Goal: Information Seeking & Learning: Learn about a topic

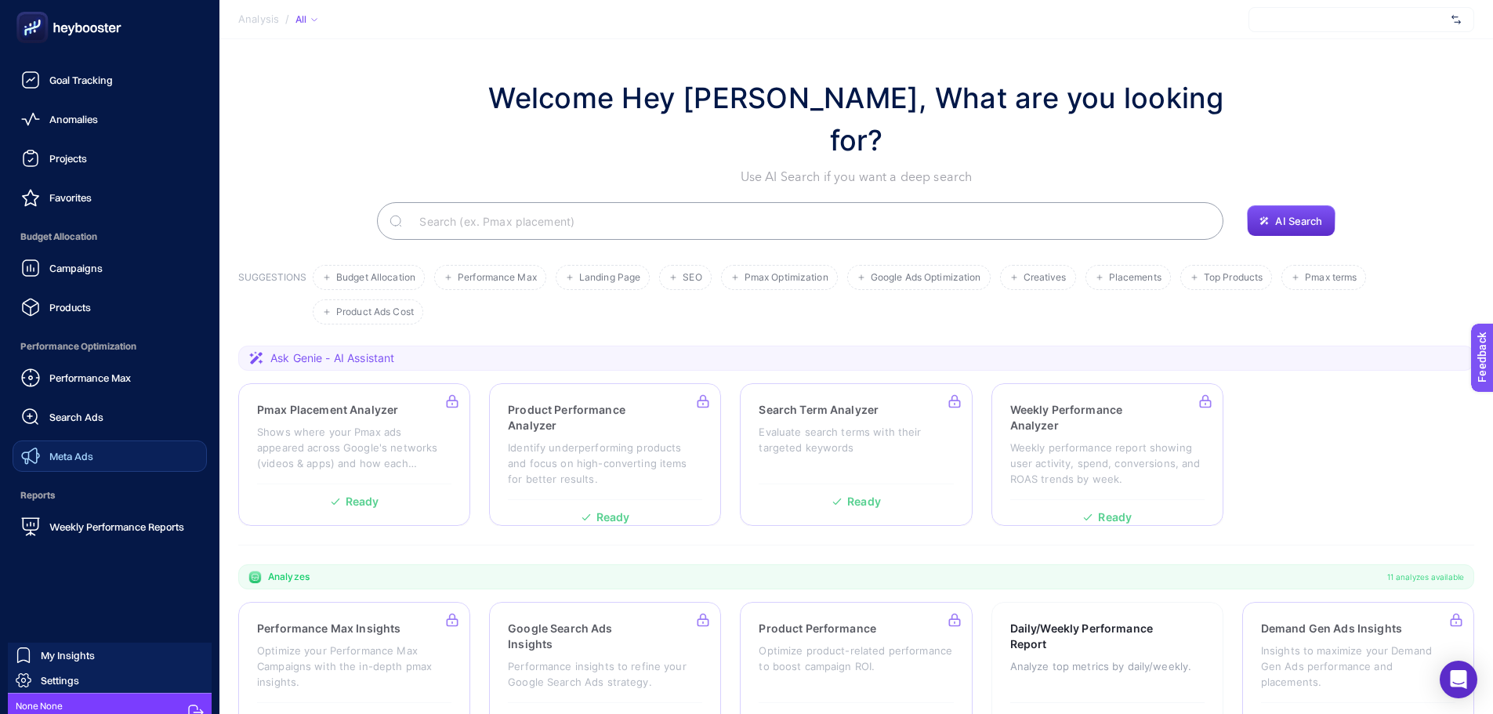
scroll to position [46, 0]
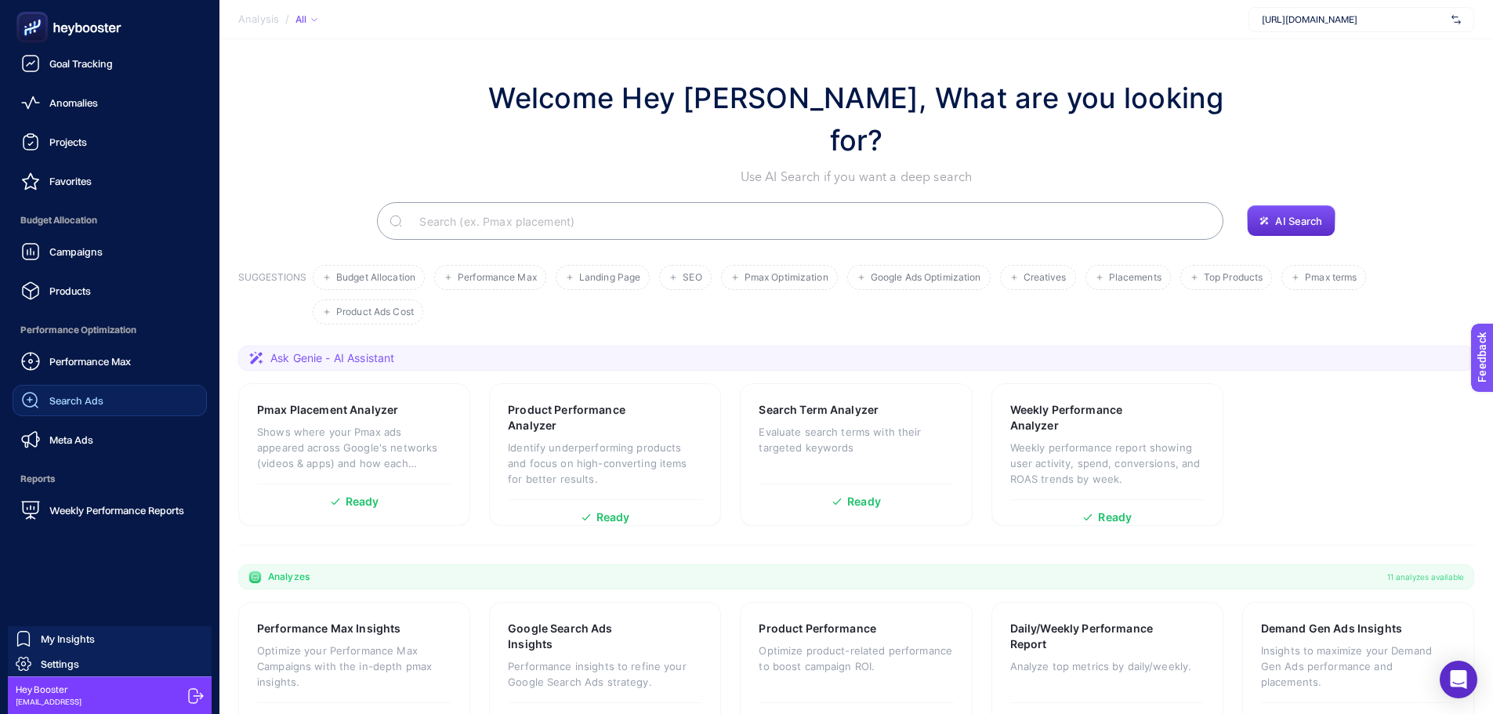
click at [77, 393] on div "Search Ads" at bounding box center [62, 400] width 82 height 19
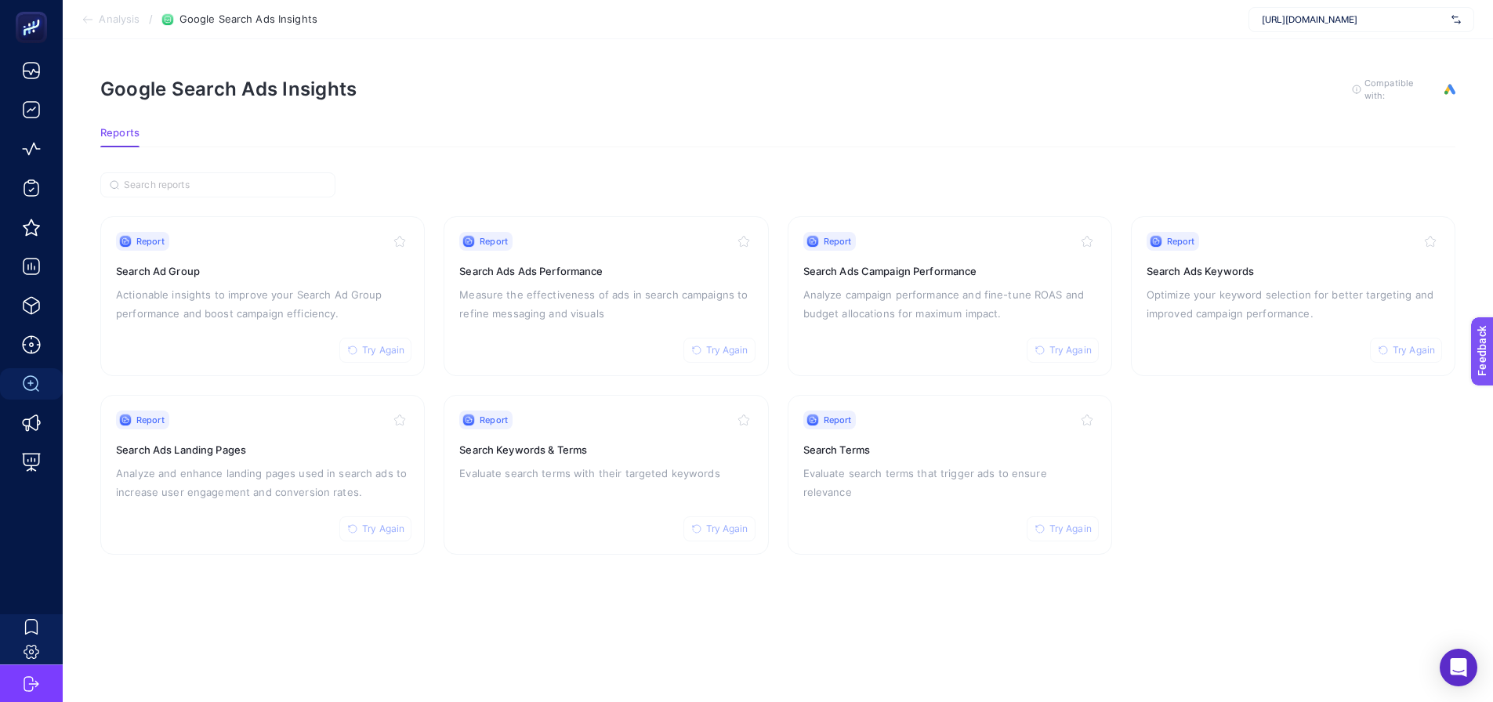
click at [1326, 15] on span "[URL][DOMAIN_NAME]" at bounding box center [1353, 19] width 183 height 13
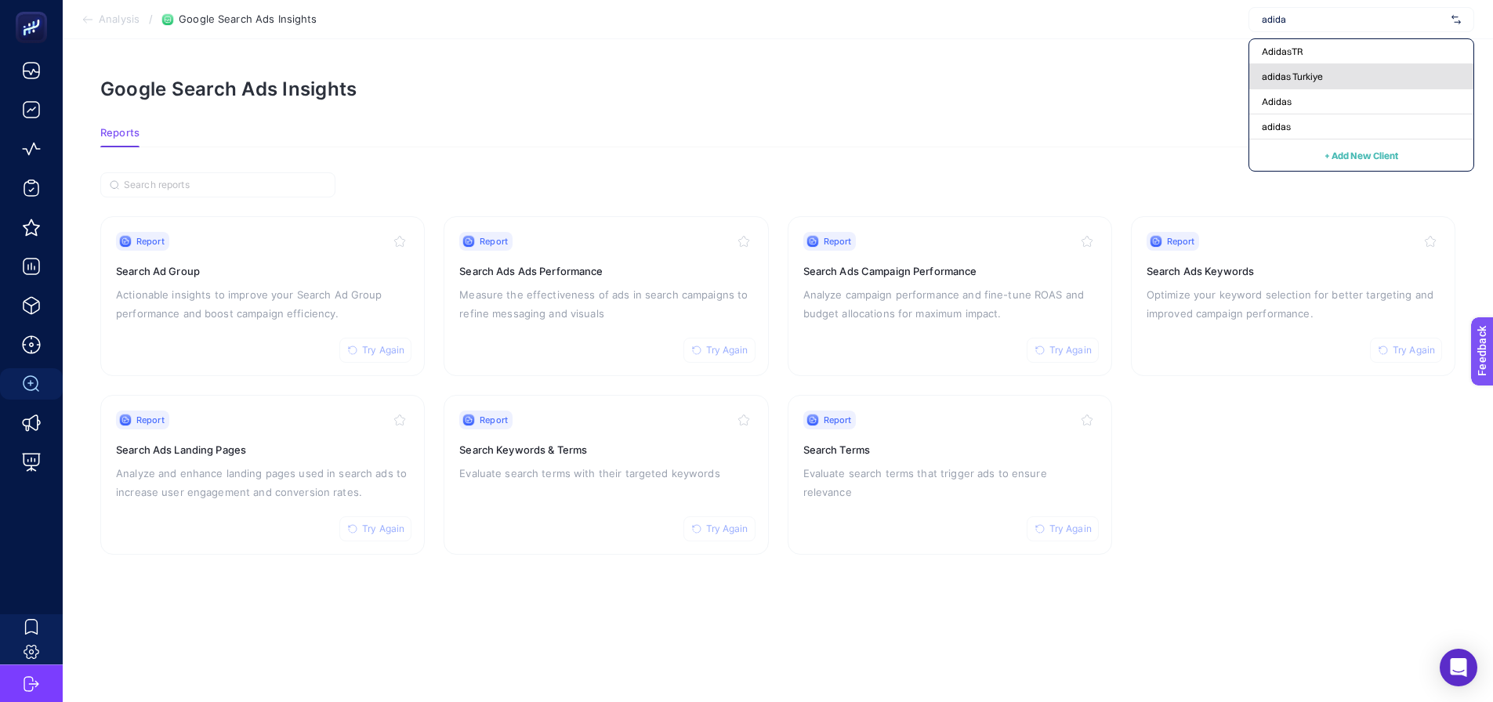
type input "adida"
click at [1275, 74] on span "adidas Turkiye" at bounding box center [1292, 77] width 61 height 13
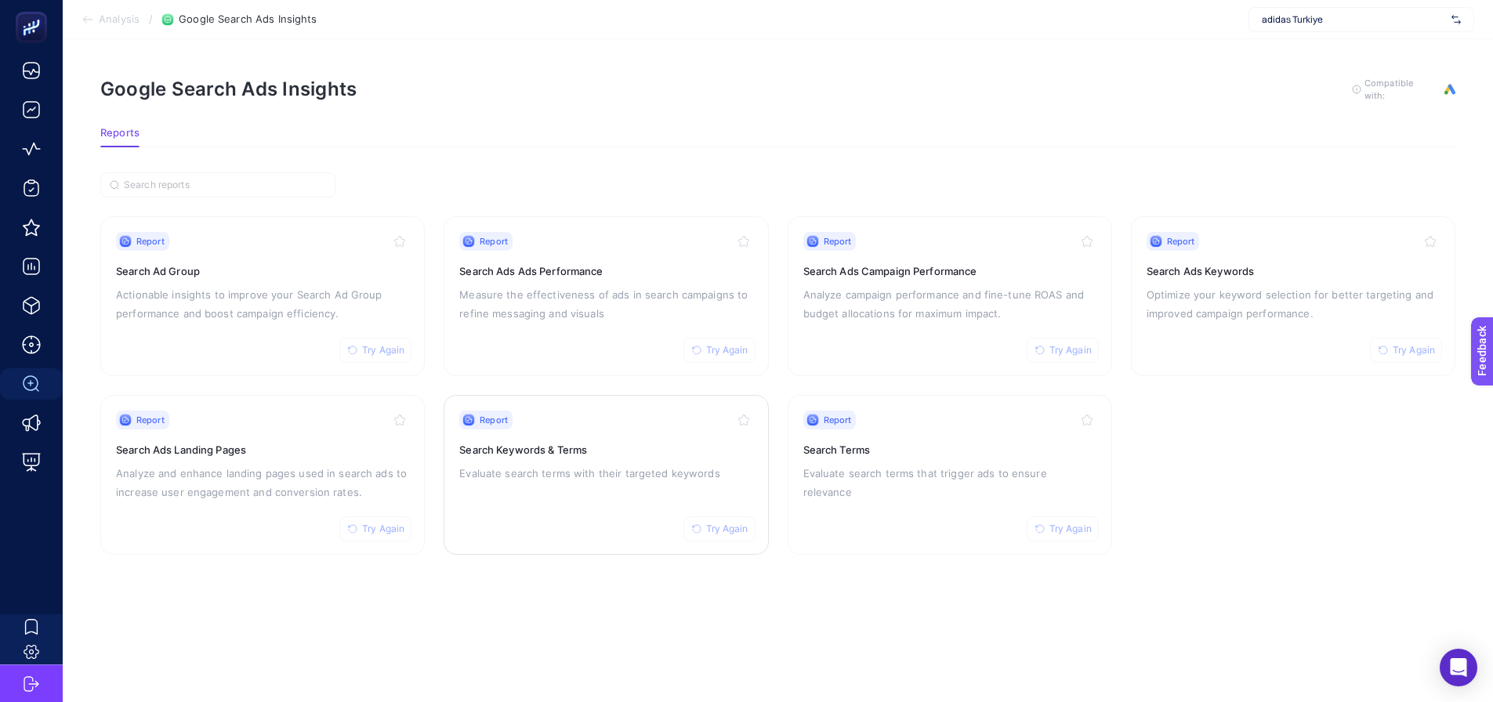
click at [581, 451] on h3 "Search Keywords & Terms" at bounding box center [605, 450] width 293 height 16
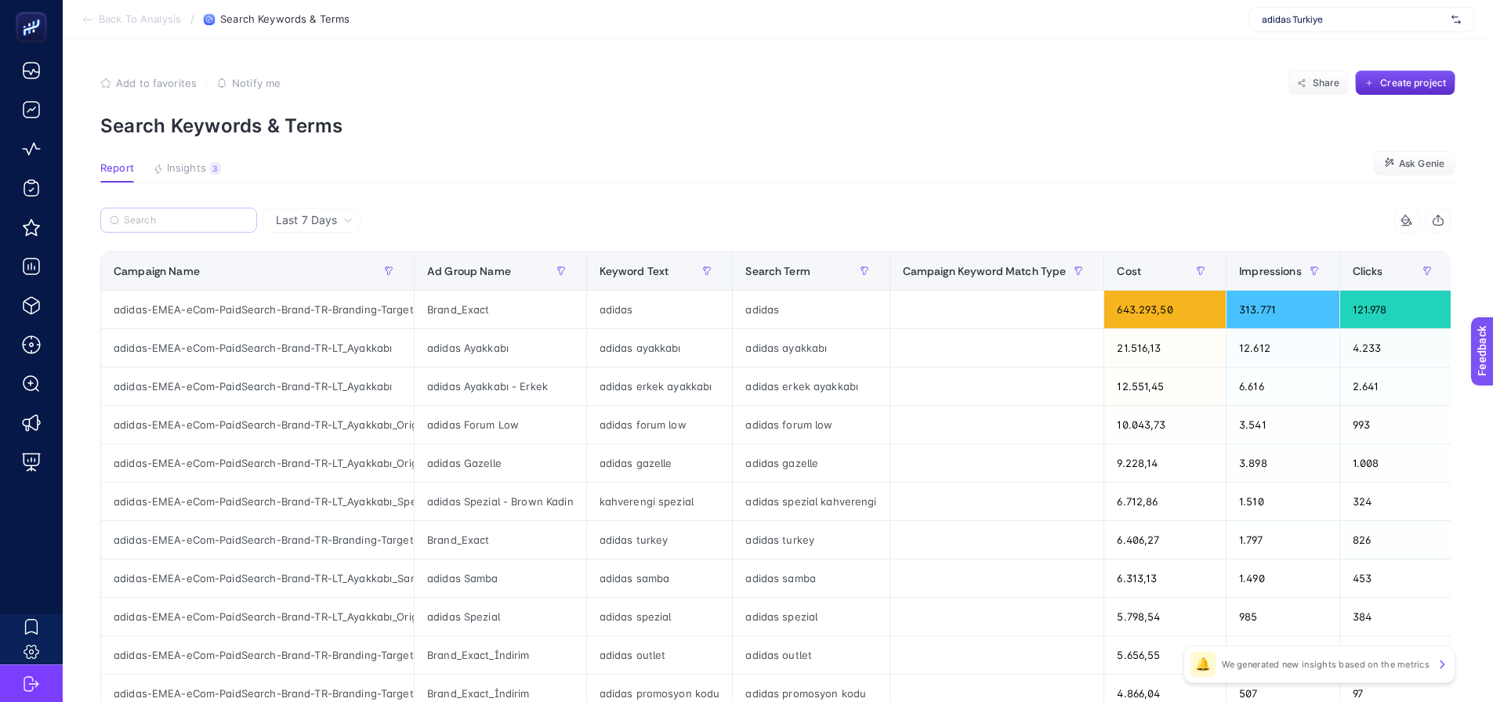
click at [192, 228] on label at bounding box center [178, 220] width 157 height 25
click at [192, 226] on input "Search" at bounding box center [186, 221] width 124 height 12
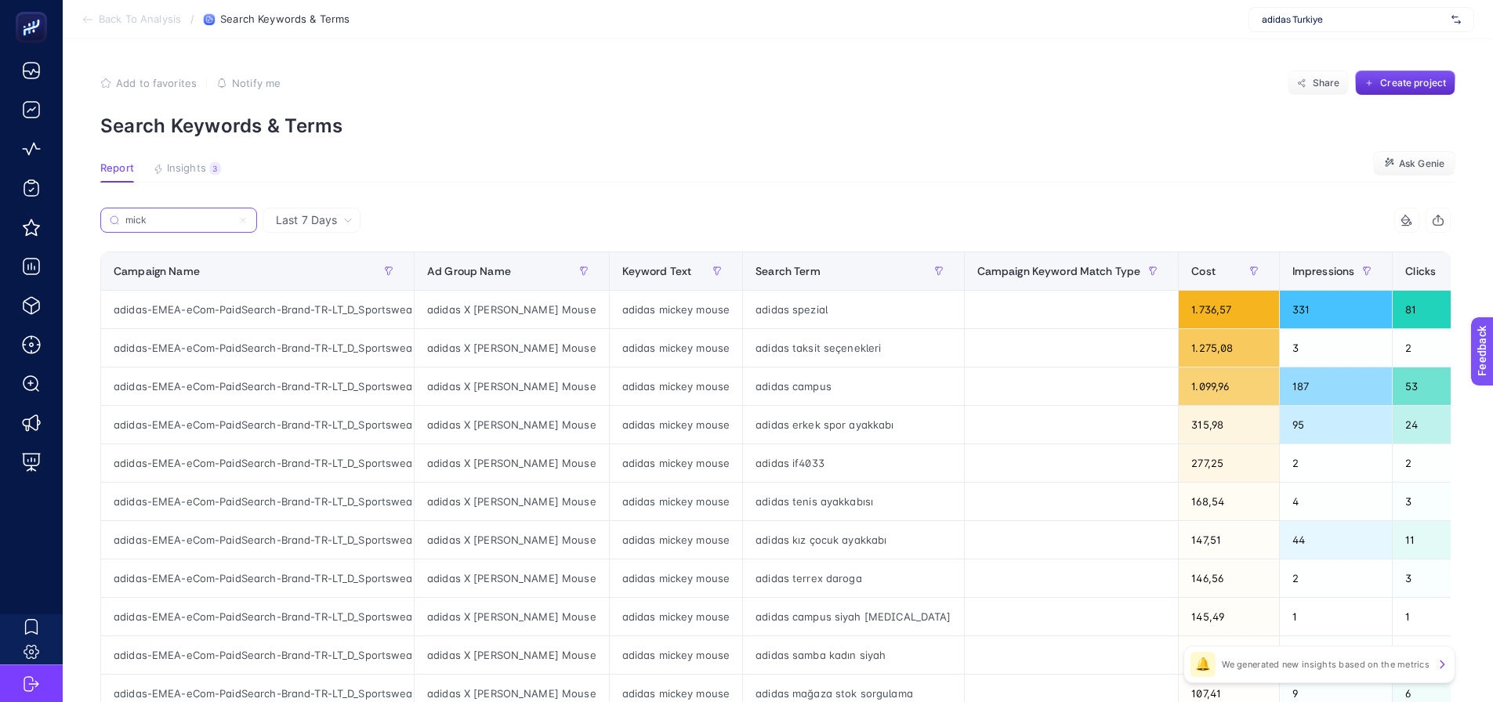
type input "mick"
drag, startPoint x: 448, startPoint y: 308, endPoint x: 534, endPoint y: 323, distance: 86.7
click at [509, 317] on div "adidas X [PERSON_NAME] Mouse" at bounding box center [512, 310] width 194 height 38
drag, startPoint x: 615, startPoint y: 307, endPoint x: 733, endPoint y: 307, distance: 117.5
click at [733, 307] on tr "adidas-EMEA-eCom-PaidSearch-Brand-TR-LT_D_Sportswear adidas X [PERSON_NAME] Mou…" at bounding box center [1215, 310] width 2229 height 38
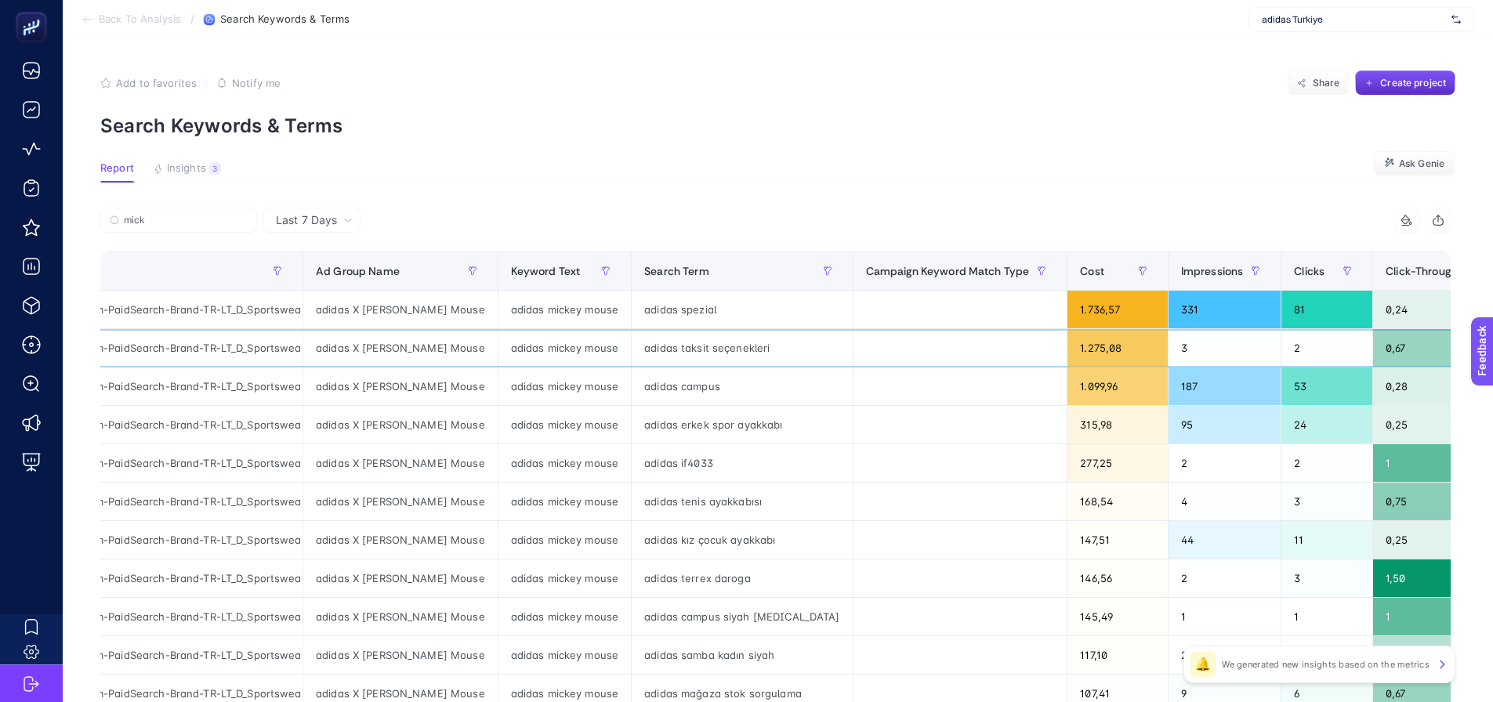
scroll to position [0, 806]
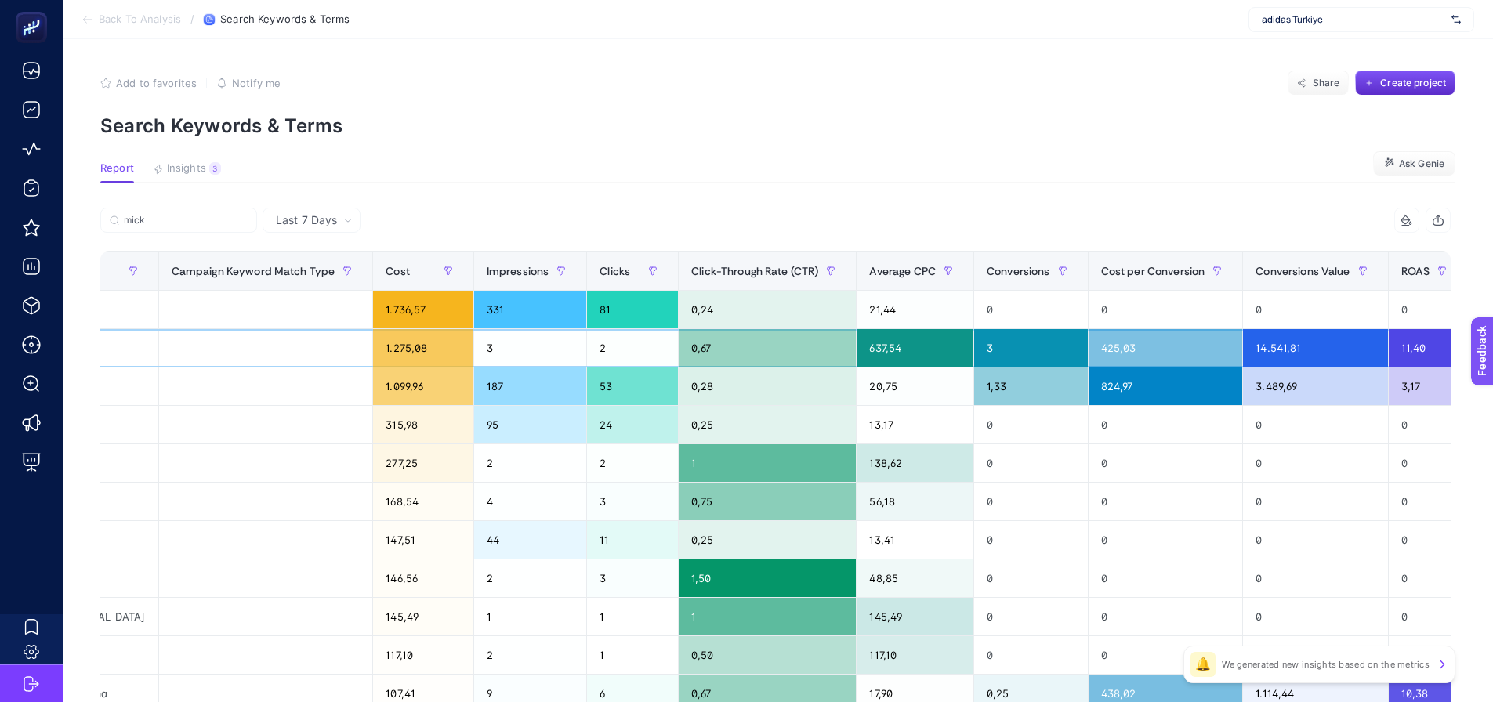
drag, startPoint x: 1041, startPoint y: 360, endPoint x: 1344, endPoint y: 333, distance: 303.7
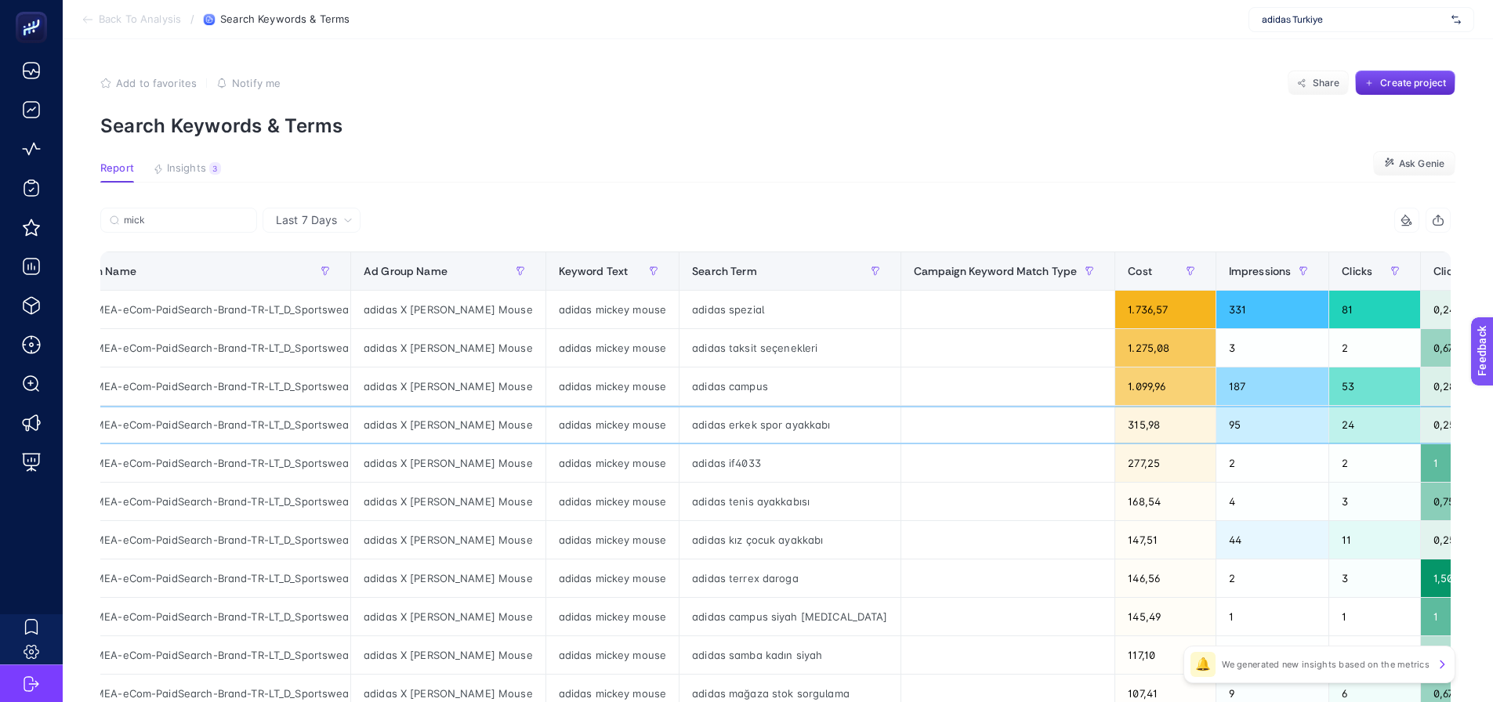
scroll to position [0, 0]
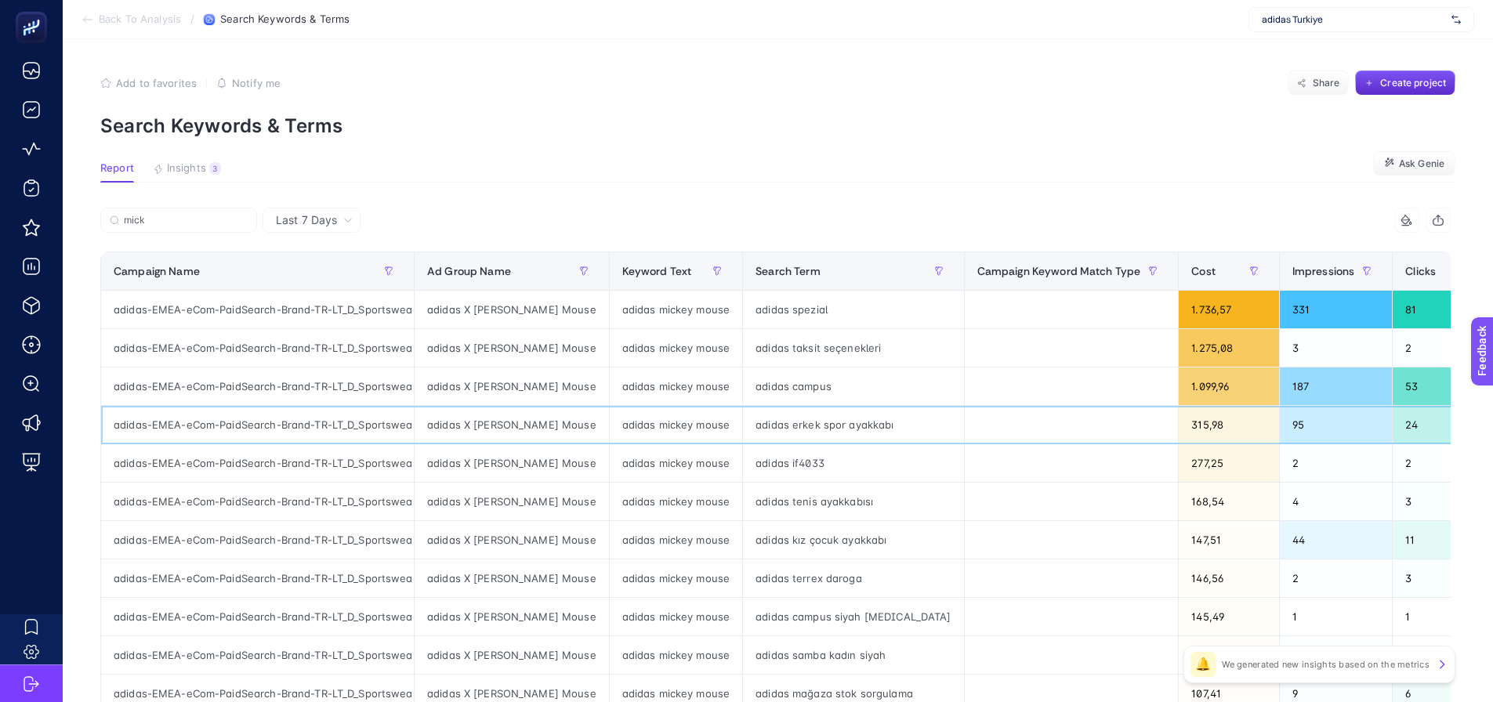
drag, startPoint x: 1086, startPoint y: 407, endPoint x: 744, endPoint y: 376, distance: 343.9
click at [700, 216] on div "mick" at bounding box center [438, 225] width 676 height 34
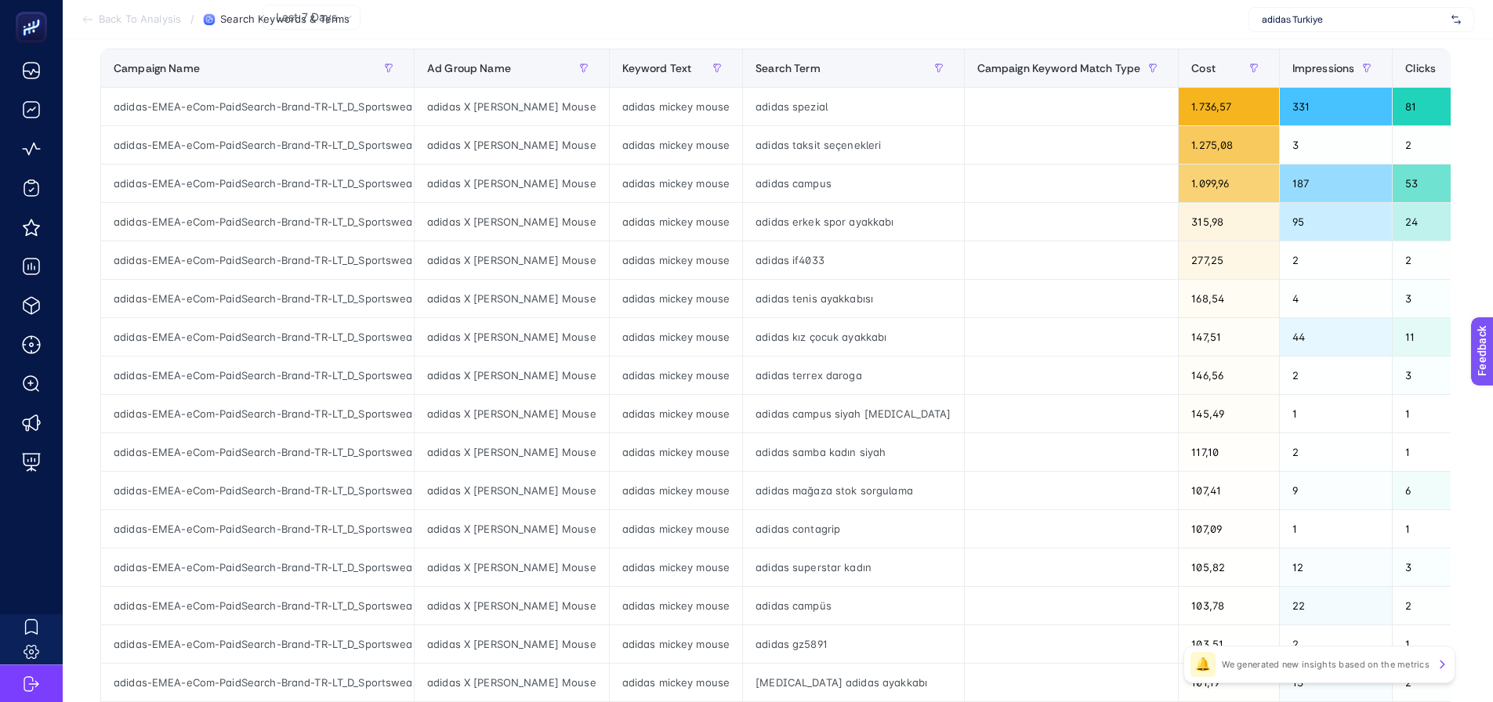
scroll to position [176, 0]
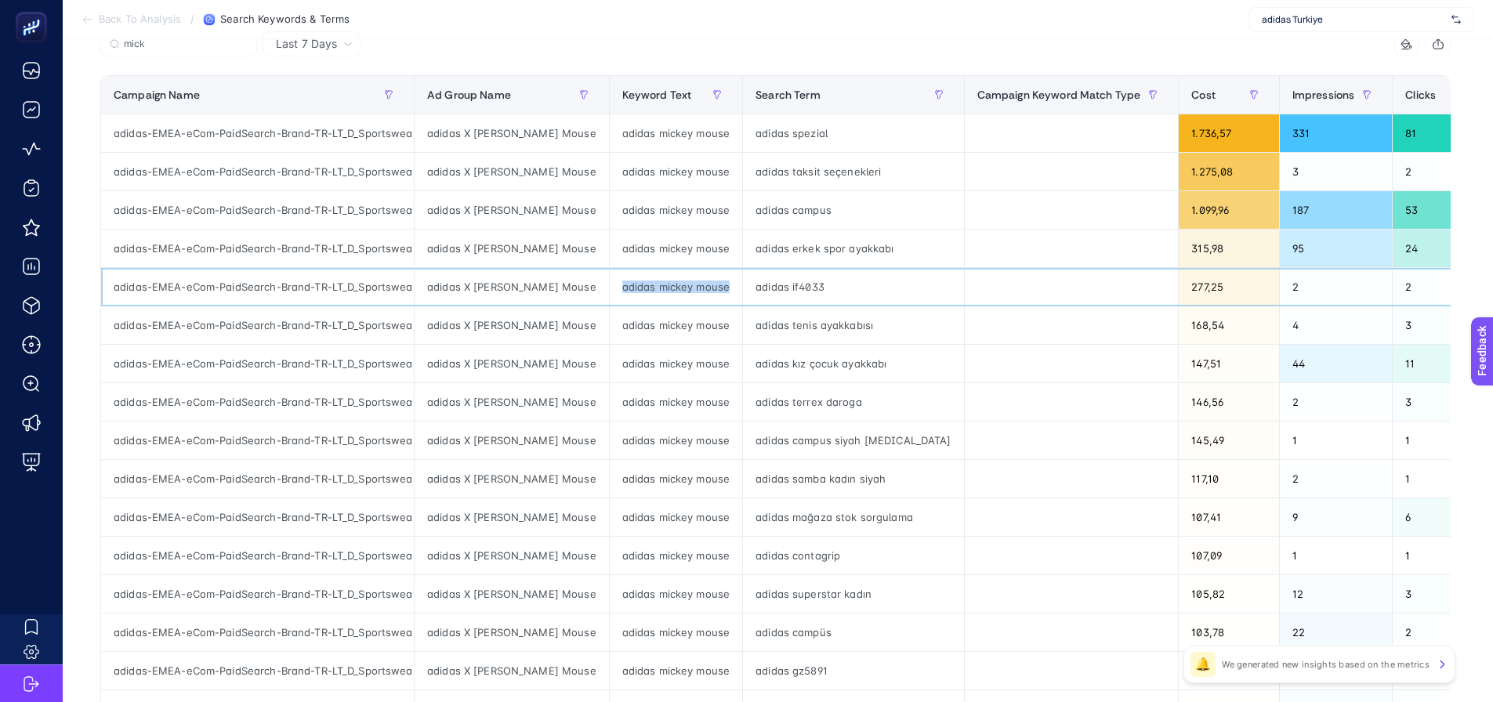
drag, startPoint x: 607, startPoint y: 286, endPoint x: 817, endPoint y: 282, distance: 210.8
click at [717, 295] on div "adidas mickey mouse" at bounding box center [676, 287] width 132 height 38
click at [683, 306] on td "adidas mickey mouse" at bounding box center [675, 325] width 133 height 38
click at [338, 43] on div "Last 7 Days" at bounding box center [314, 43] width 89 height 11
click at [318, 110] on li "Last 30 Days" at bounding box center [311, 105] width 89 height 28
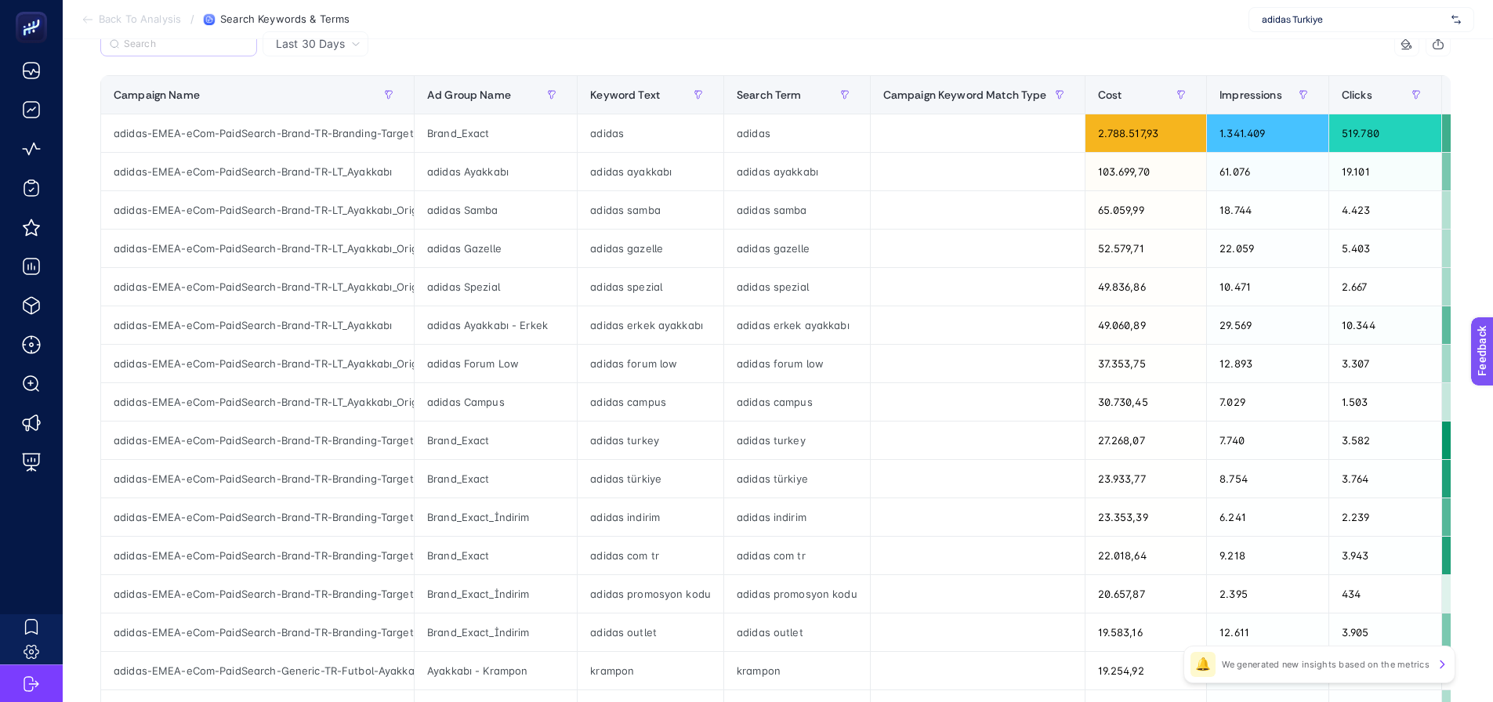
click at [213, 52] on label at bounding box center [178, 43] width 157 height 25
click at [0, 0] on input "mick" at bounding box center [0, 0] width 0 height 0
click at [196, 48] on input "Search" at bounding box center [186, 44] width 124 height 12
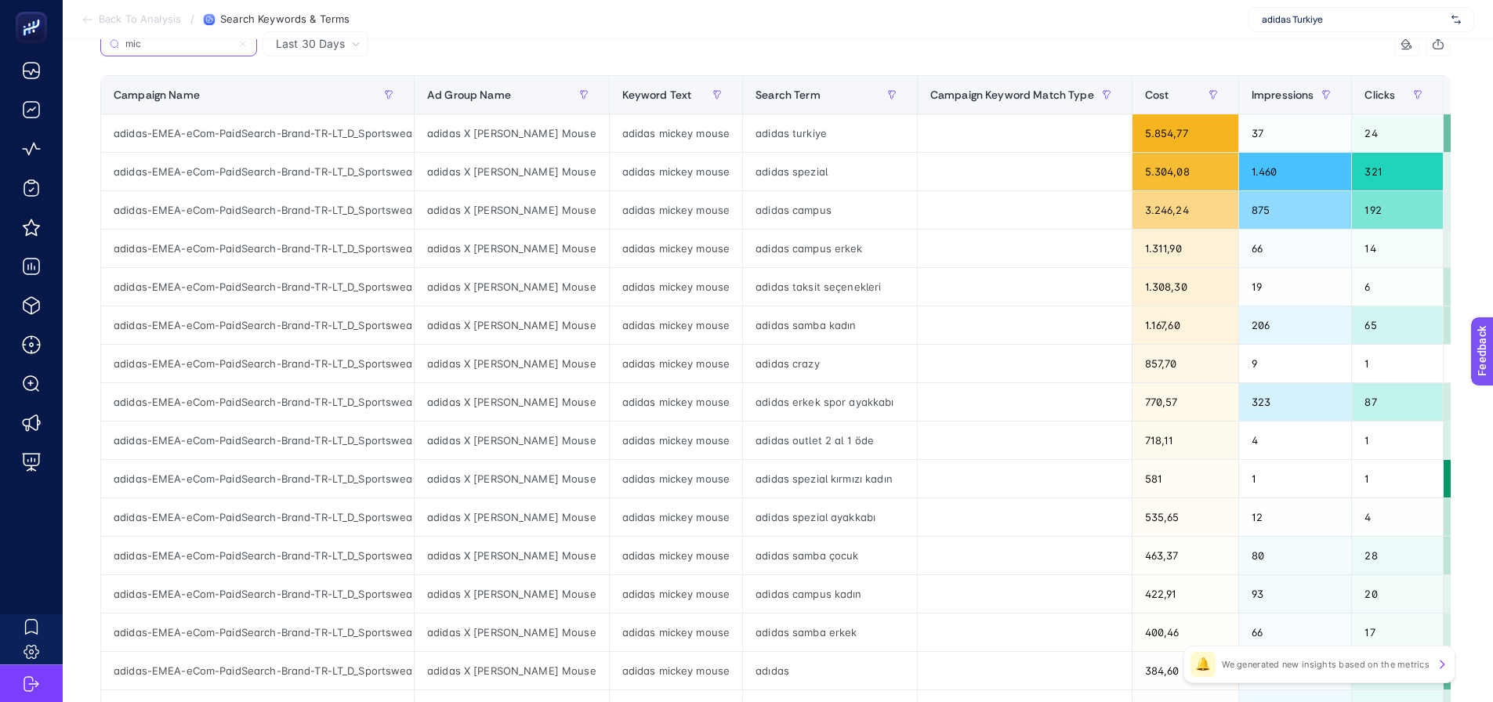
type input "mic"
drag, startPoint x: 367, startPoint y: 330, endPoint x: 382, endPoint y: 332, distance: 15.1
click at [407, 331] on div "adidas-EMEA-eCom-PaidSearch-Brand-TR-LT_D_Sportswear" at bounding box center [257, 325] width 313 height 38
click at [368, 329] on div "adidas-EMEA-eCom-PaidSearch-Brand-TR-LT_D_Sportswear" at bounding box center [257, 325] width 313 height 38
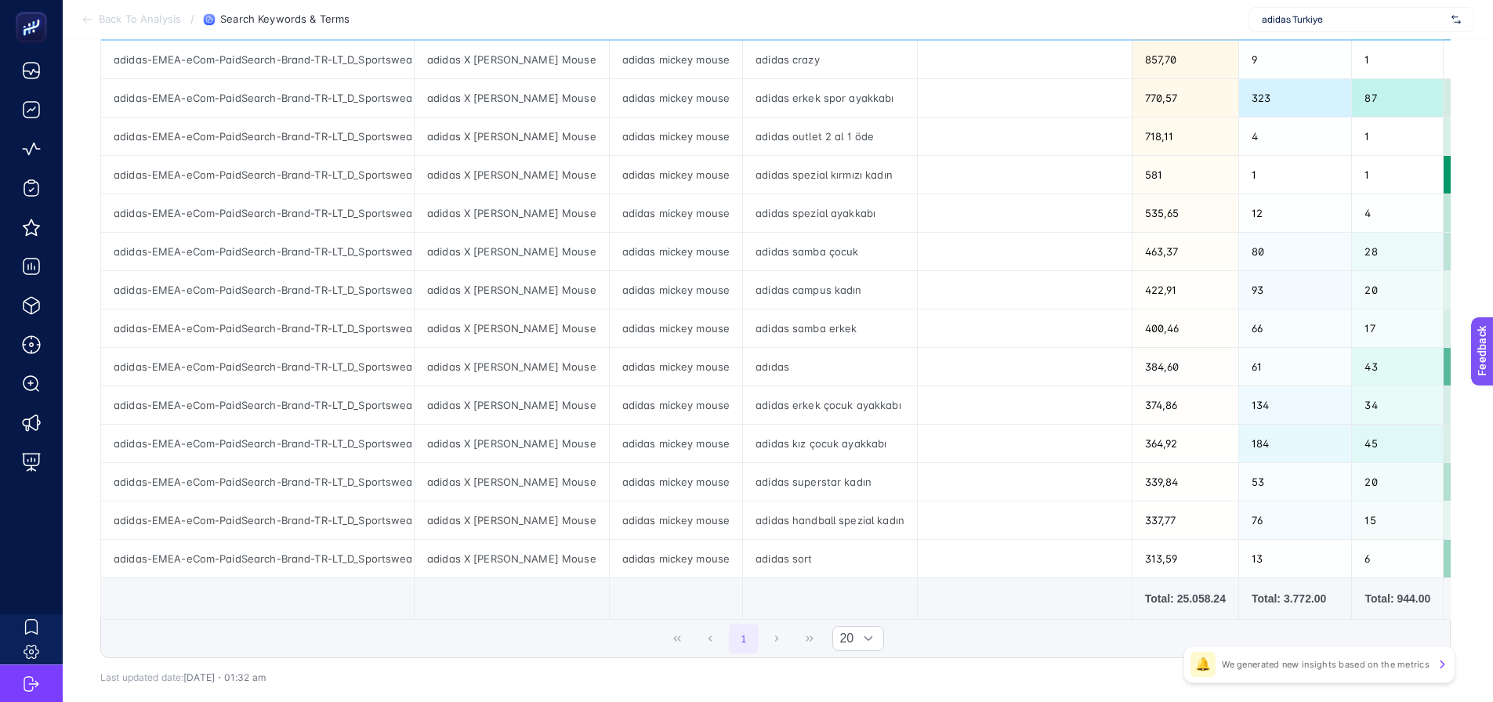
scroll to position [568, 0]
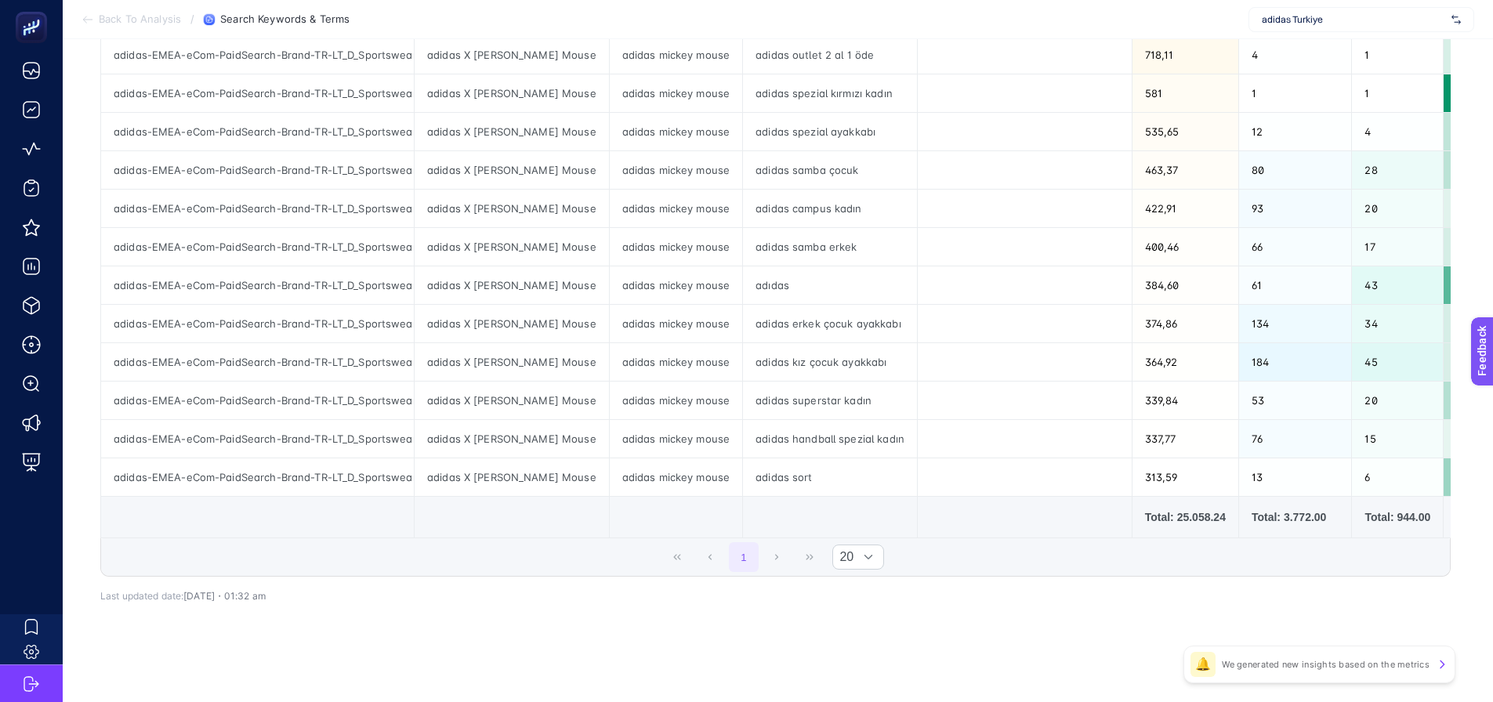
click at [518, 523] on td at bounding box center [512, 518] width 195 height 42
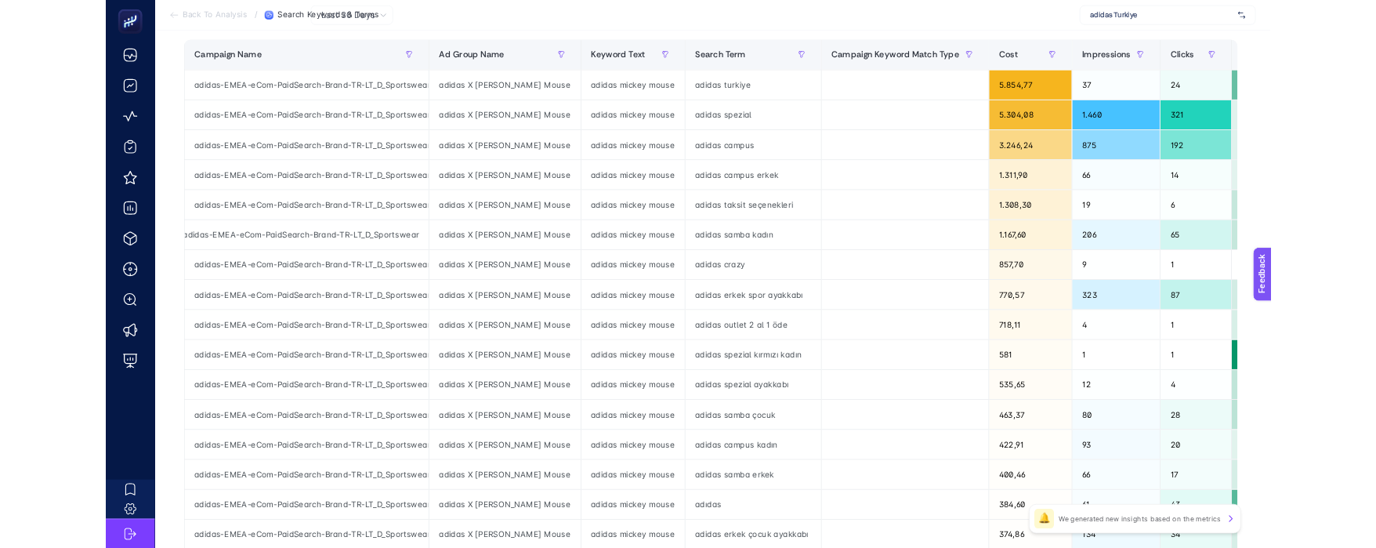
scroll to position [176, 0]
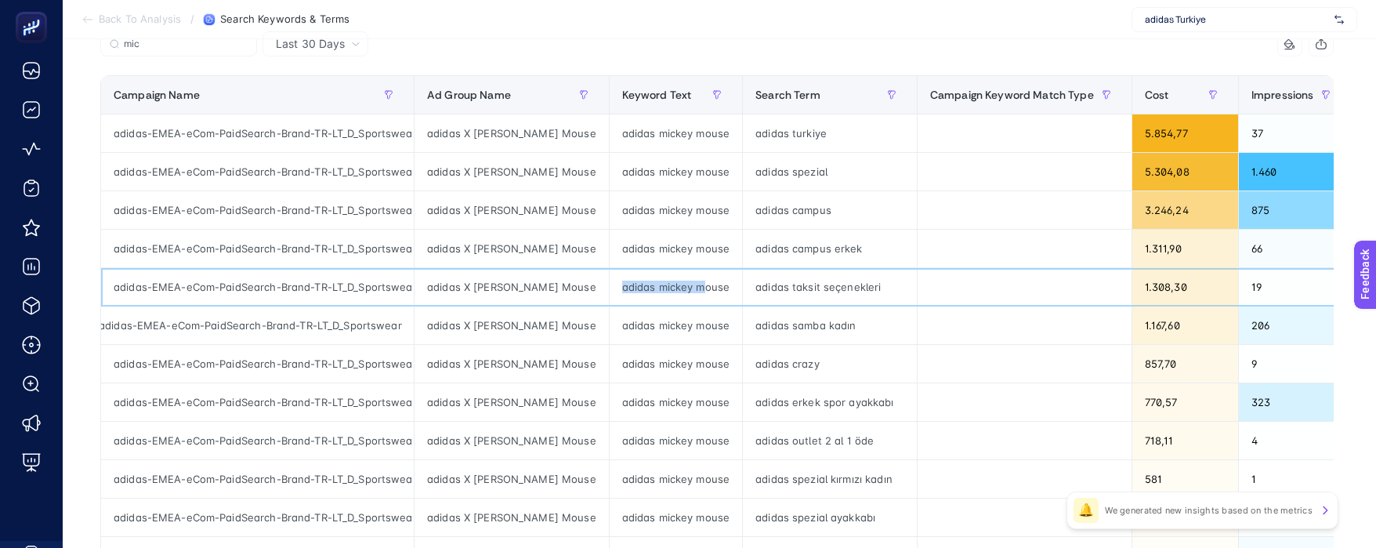
drag, startPoint x: 608, startPoint y: 289, endPoint x: 685, endPoint y: 285, distance: 76.9
click at [685, 285] on div "adidas mickey mouse" at bounding box center [676, 287] width 132 height 38
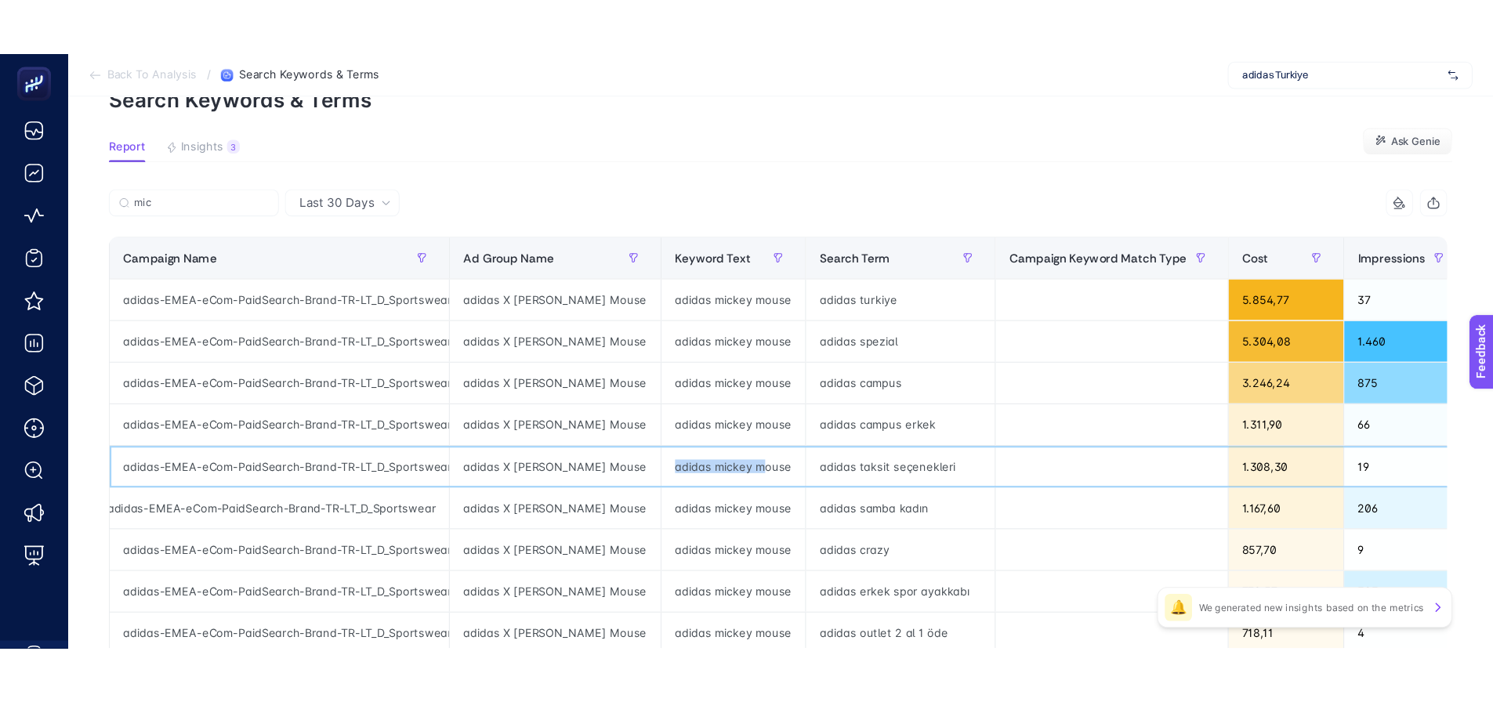
scroll to position [157, 0]
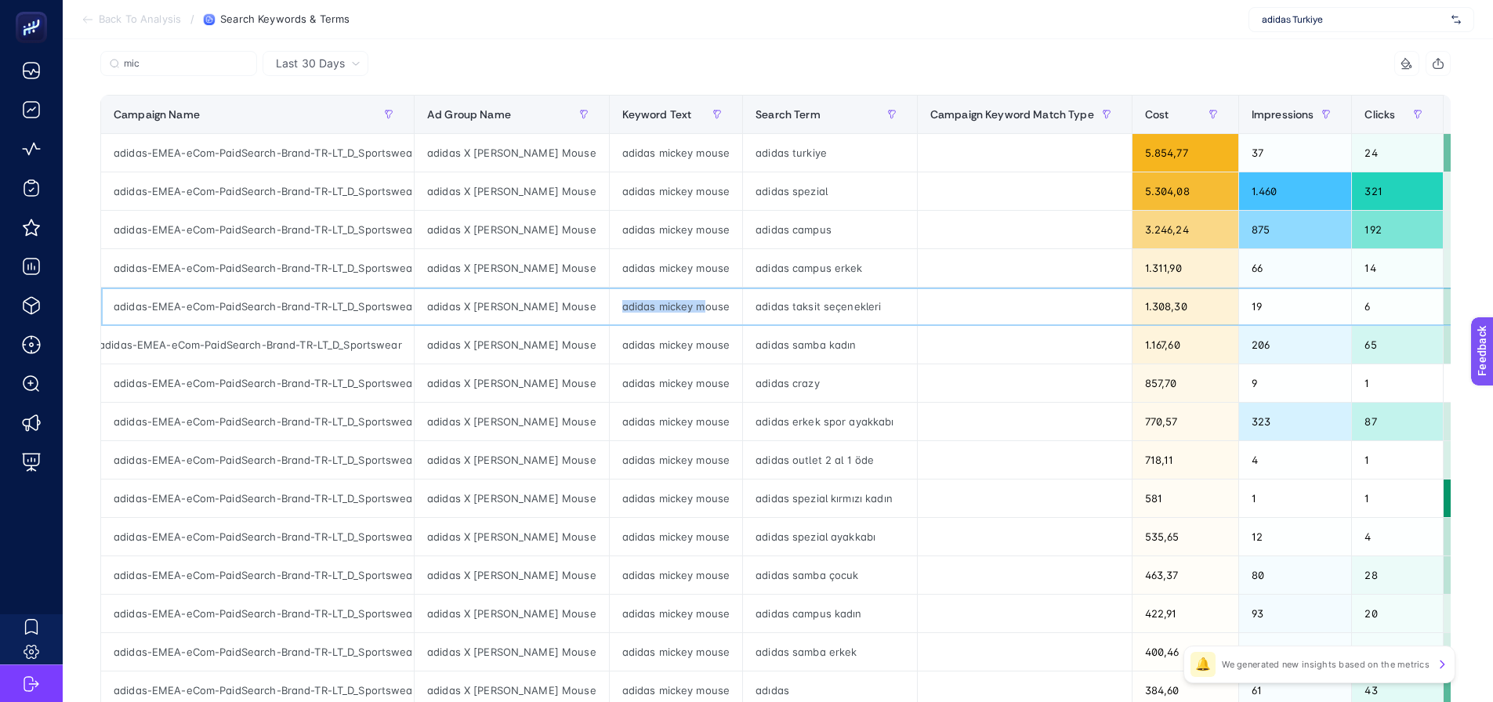
click at [519, 313] on div "adidas X [PERSON_NAME] Mouse" at bounding box center [512, 307] width 194 height 38
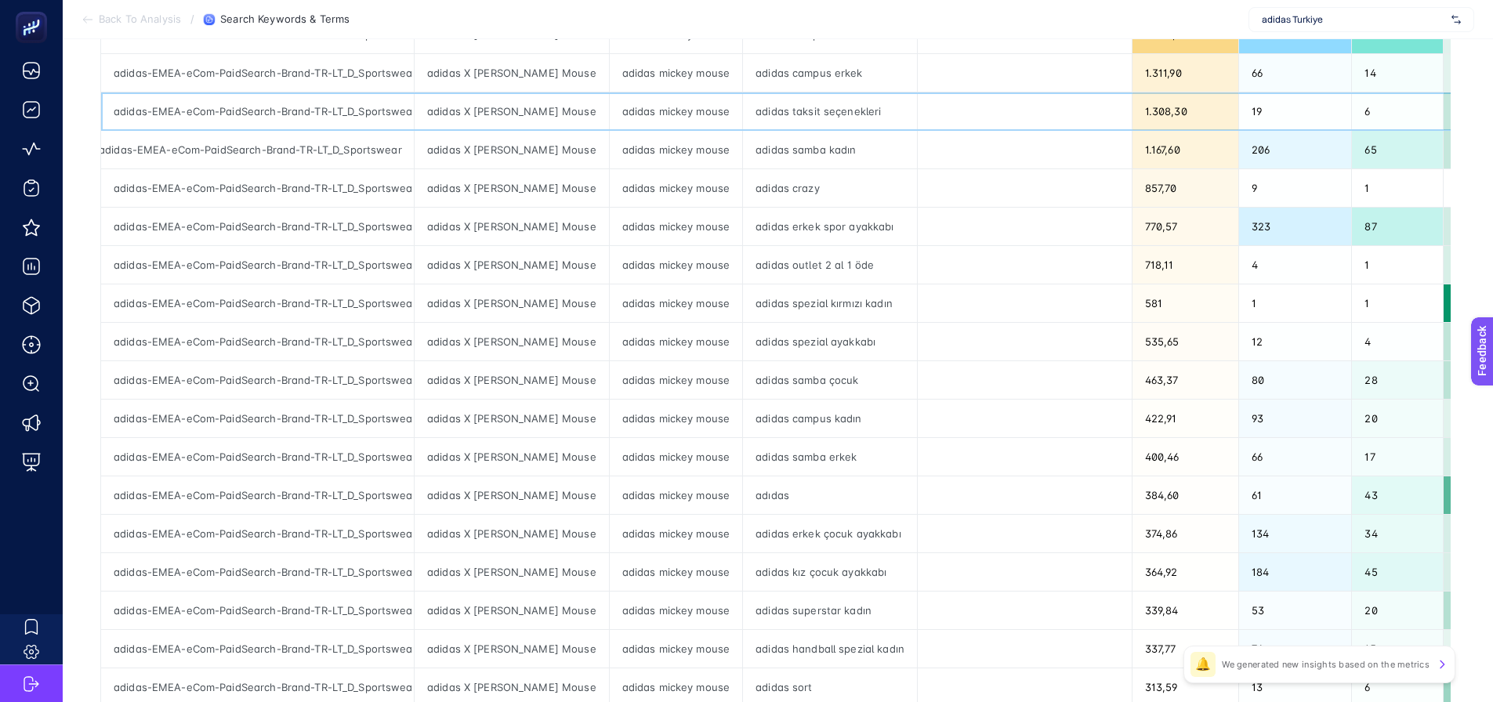
scroll to position [392, 0]
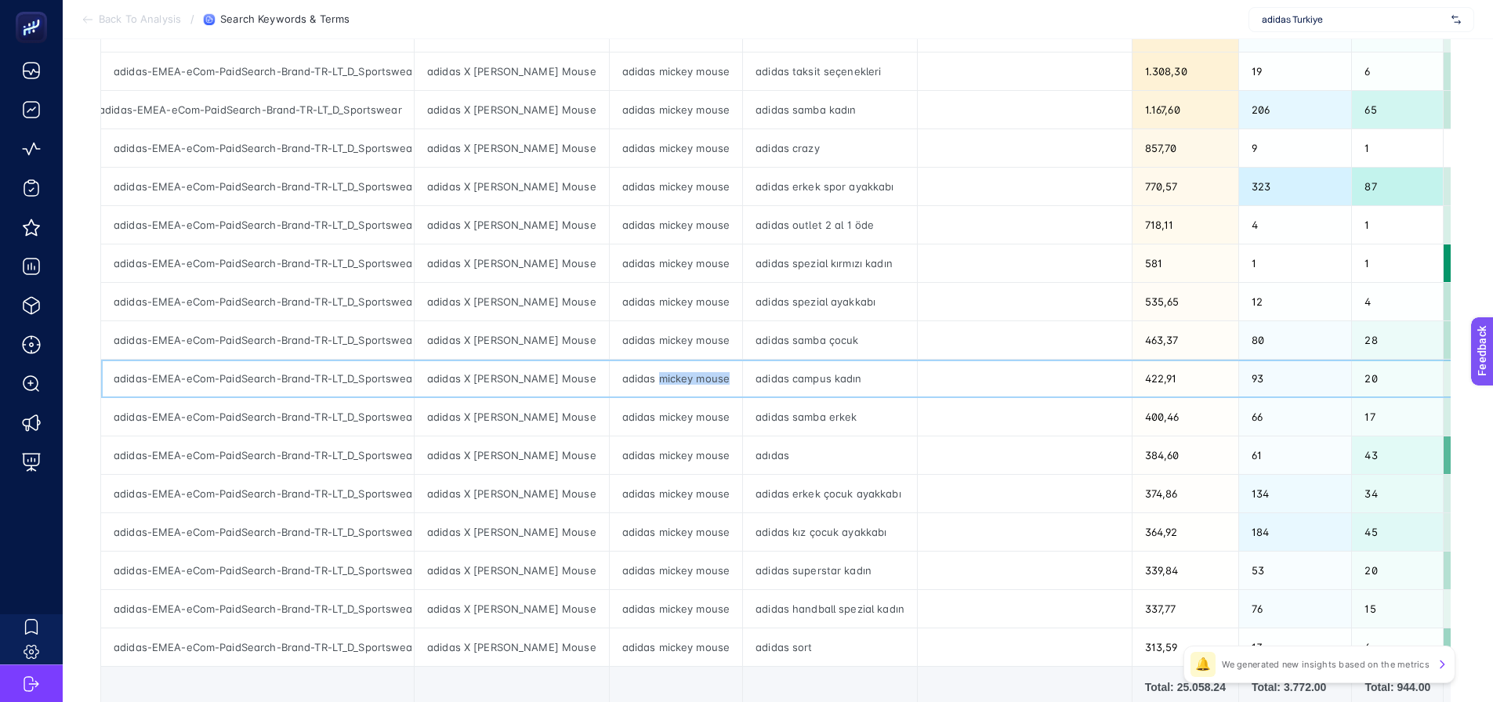
drag, startPoint x: 646, startPoint y: 376, endPoint x: 715, endPoint y: 382, distance: 70.0
click at [715, 382] on div "adidas mickey mouse" at bounding box center [676, 379] width 132 height 38
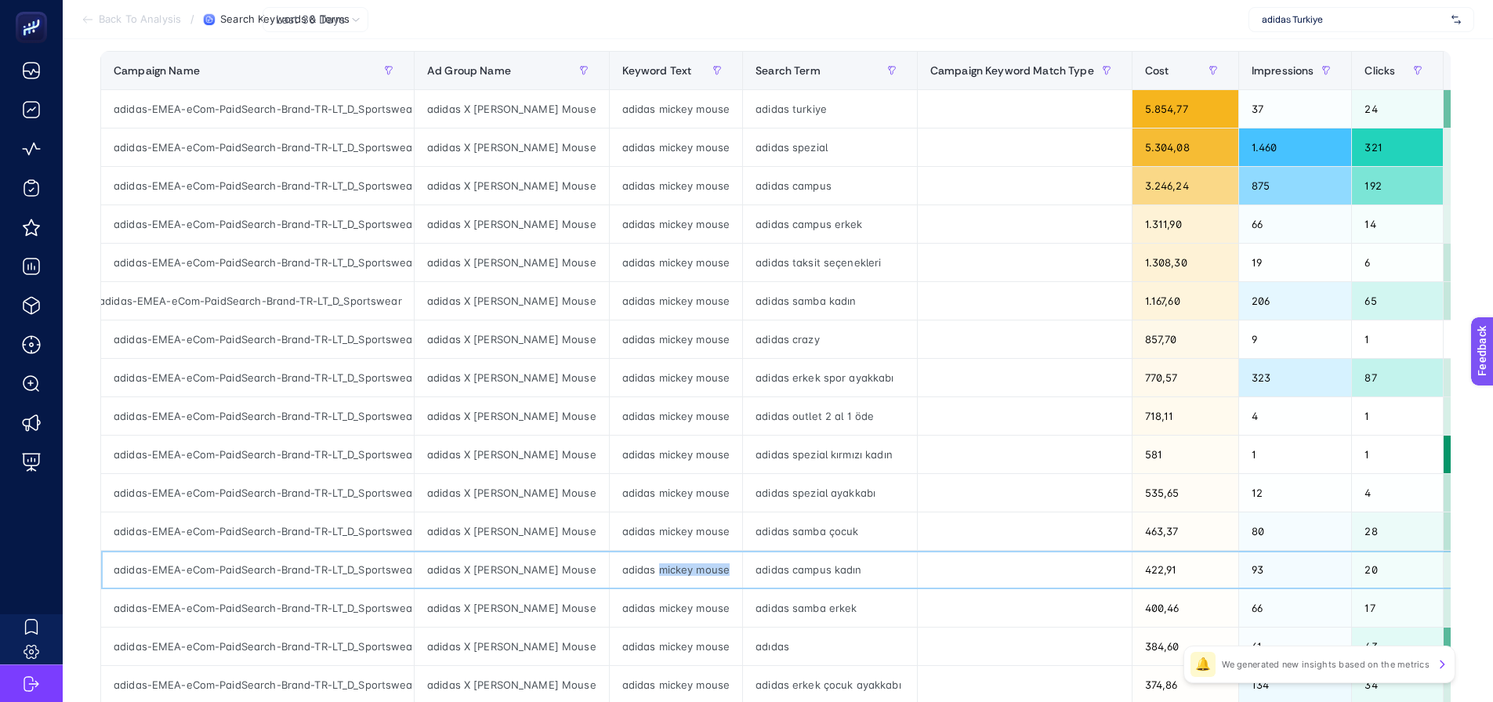
scroll to position [157, 0]
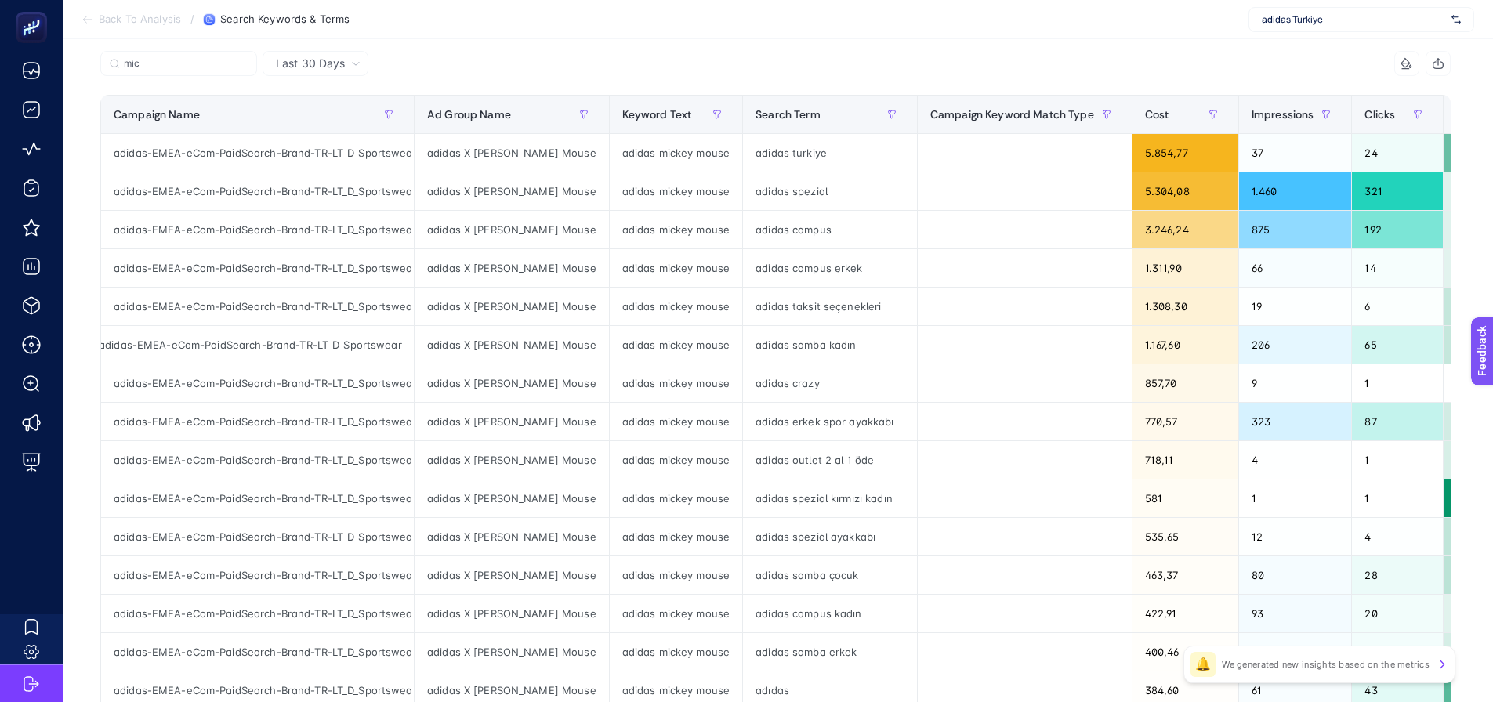
click at [1006, 69] on div "9 items selected" at bounding box center [1114, 63] width 676 height 25
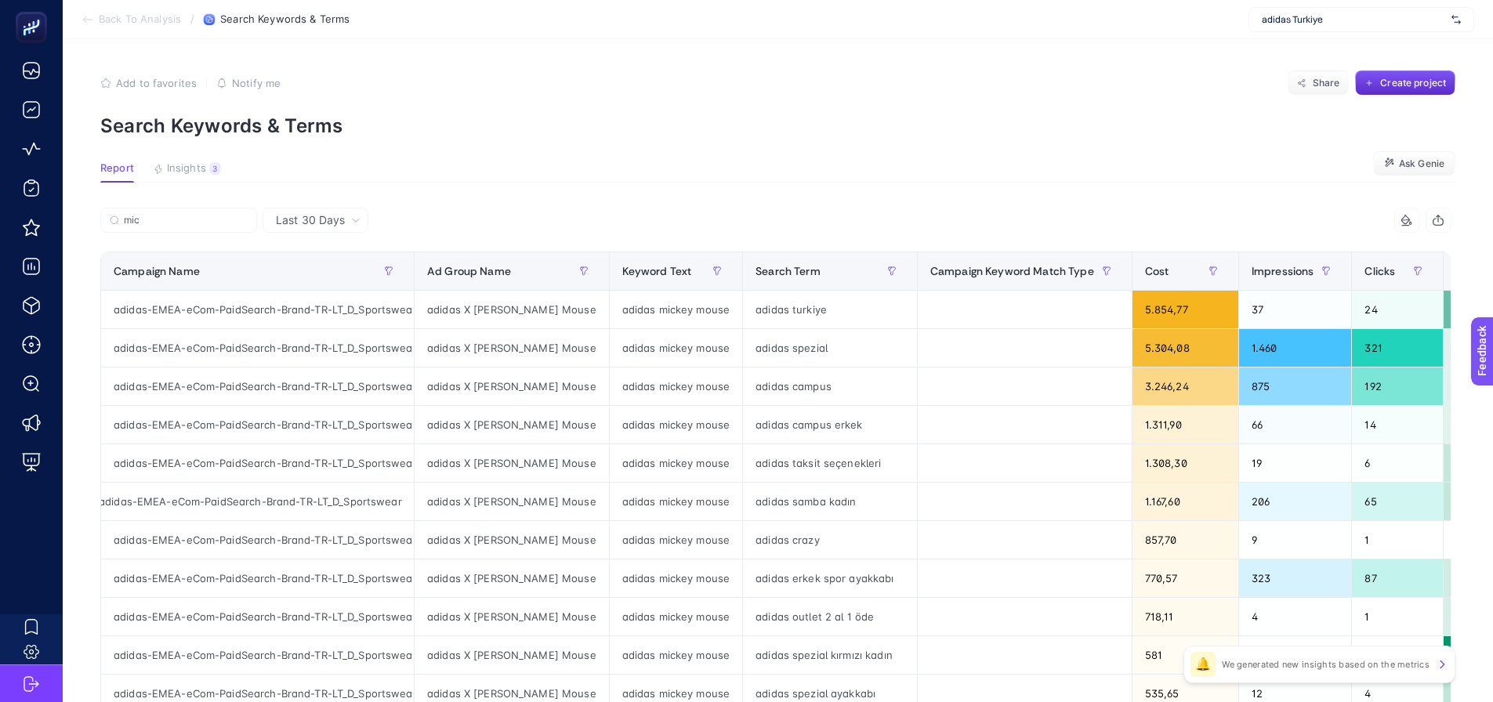
scroll to position [0, 0]
drag, startPoint x: 1052, startPoint y: 206, endPoint x: 483, endPoint y: 225, distance: 569.2
drag, startPoint x: 240, startPoint y: 128, endPoint x: 379, endPoint y: 185, distance: 150.0
click at [361, 125] on p "Search Keywords & Terms" at bounding box center [777, 125] width 1355 height 23
drag, startPoint x: 744, startPoint y: 422, endPoint x: 914, endPoint y: 428, distance: 170.2
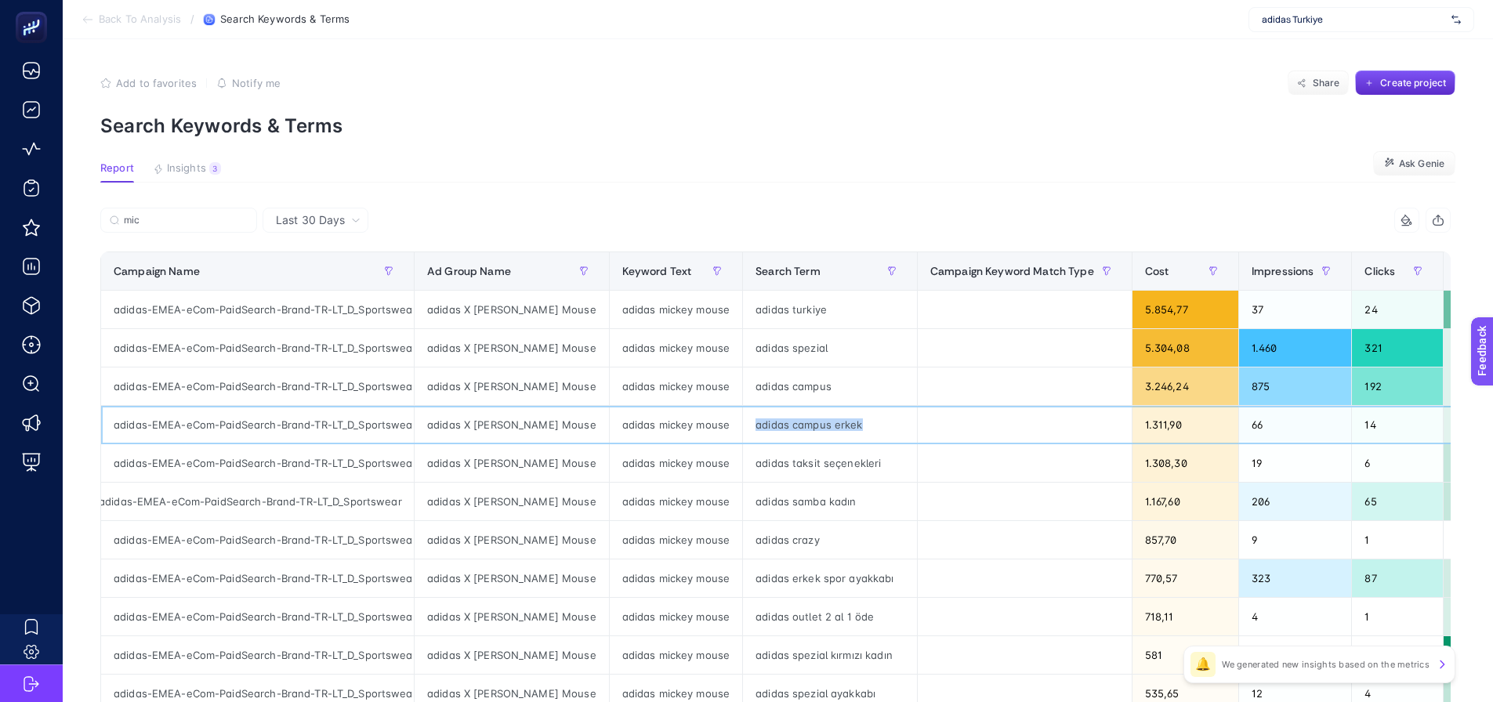
click at [920, 426] on tr "adidas-EMEA-eCom-PaidSearch-Brand-TR-LT_D_Sportswear adidas X [PERSON_NAME] Mou…" at bounding box center [1195, 425] width 2189 height 38
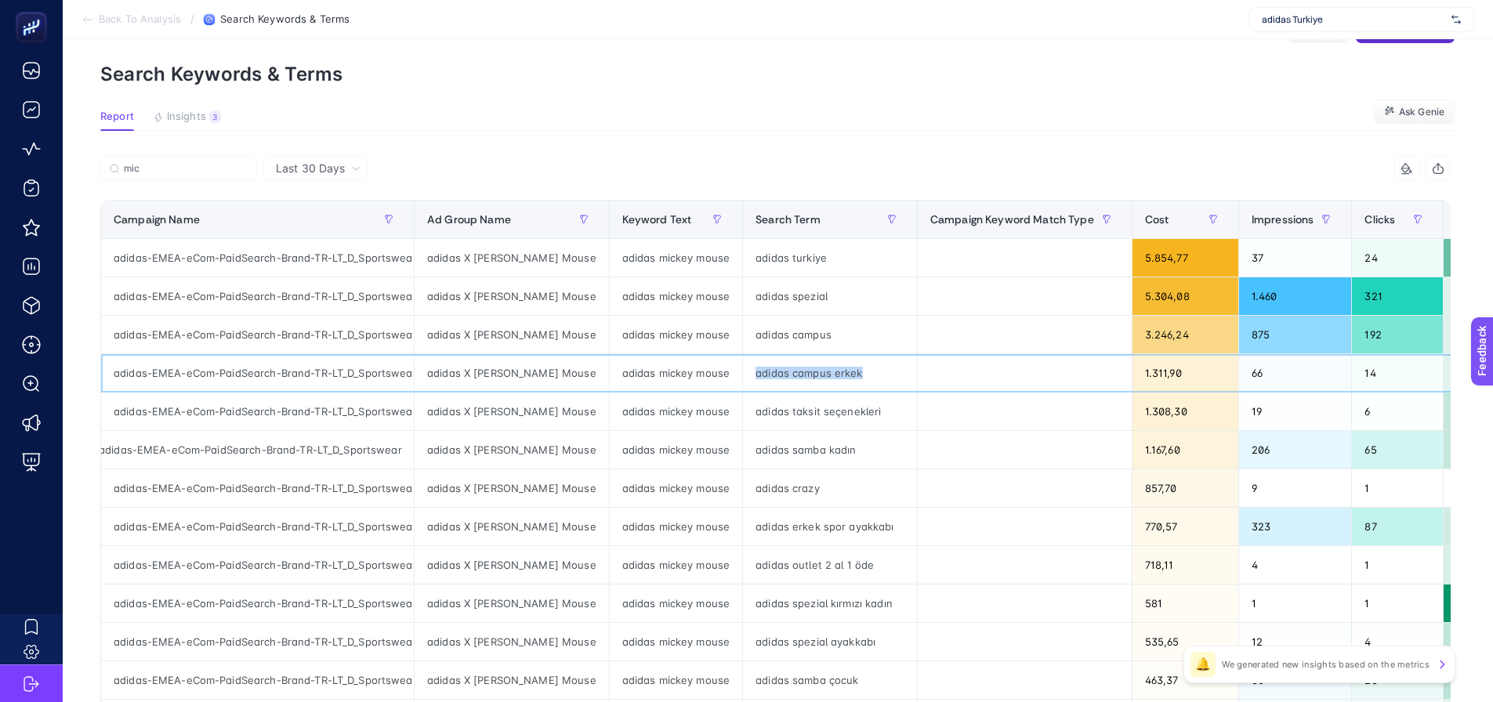
scroll to position [78, 0]
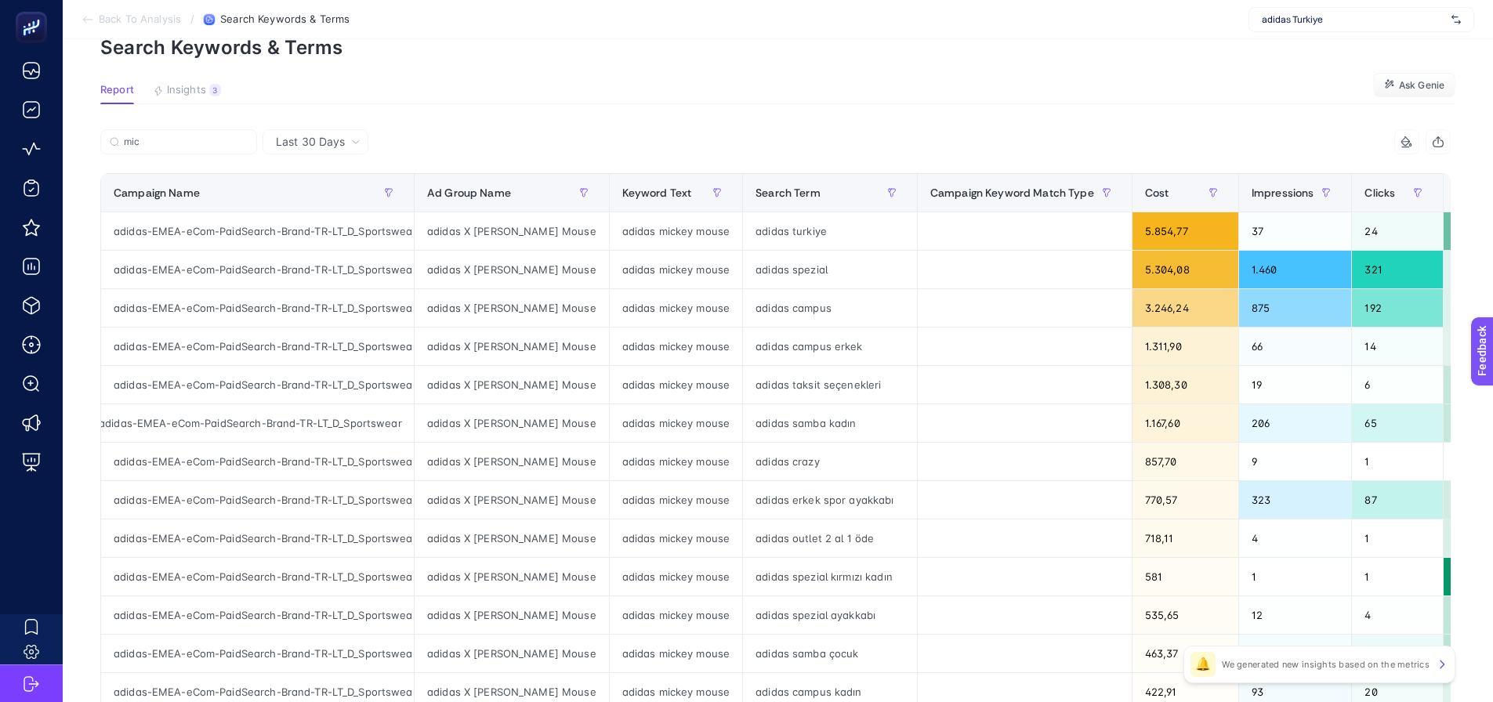
click at [118, 33] on section "Back To Analysis / Search Keywords & Terms adidas Turkiye" at bounding box center [778, 19] width 1430 height 39
click at [122, 19] on span "Back To Analysis" at bounding box center [140, 19] width 82 height 13
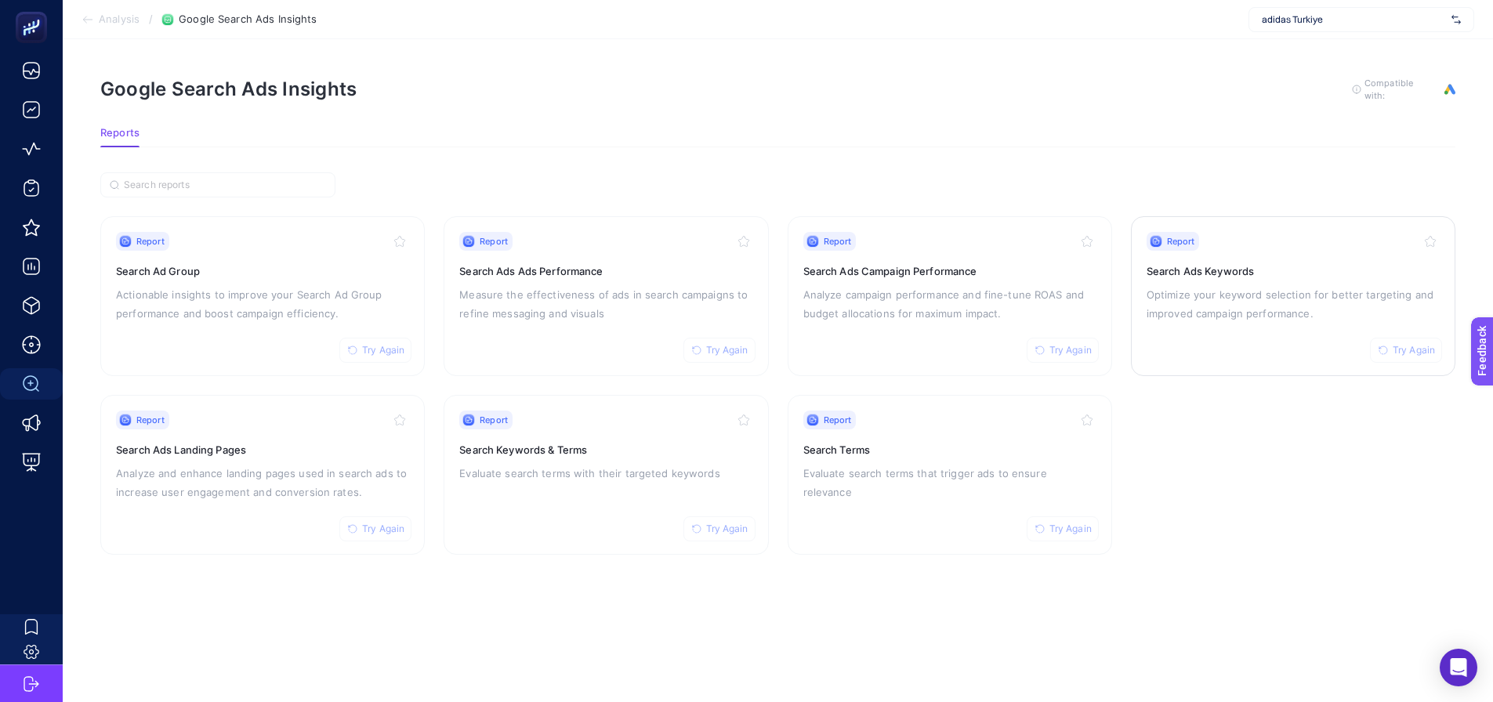
click at [1198, 302] on p "Optimize your keyword selection for better targeting and improved campaign perf…" at bounding box center [1292, 304] width 293 height 38
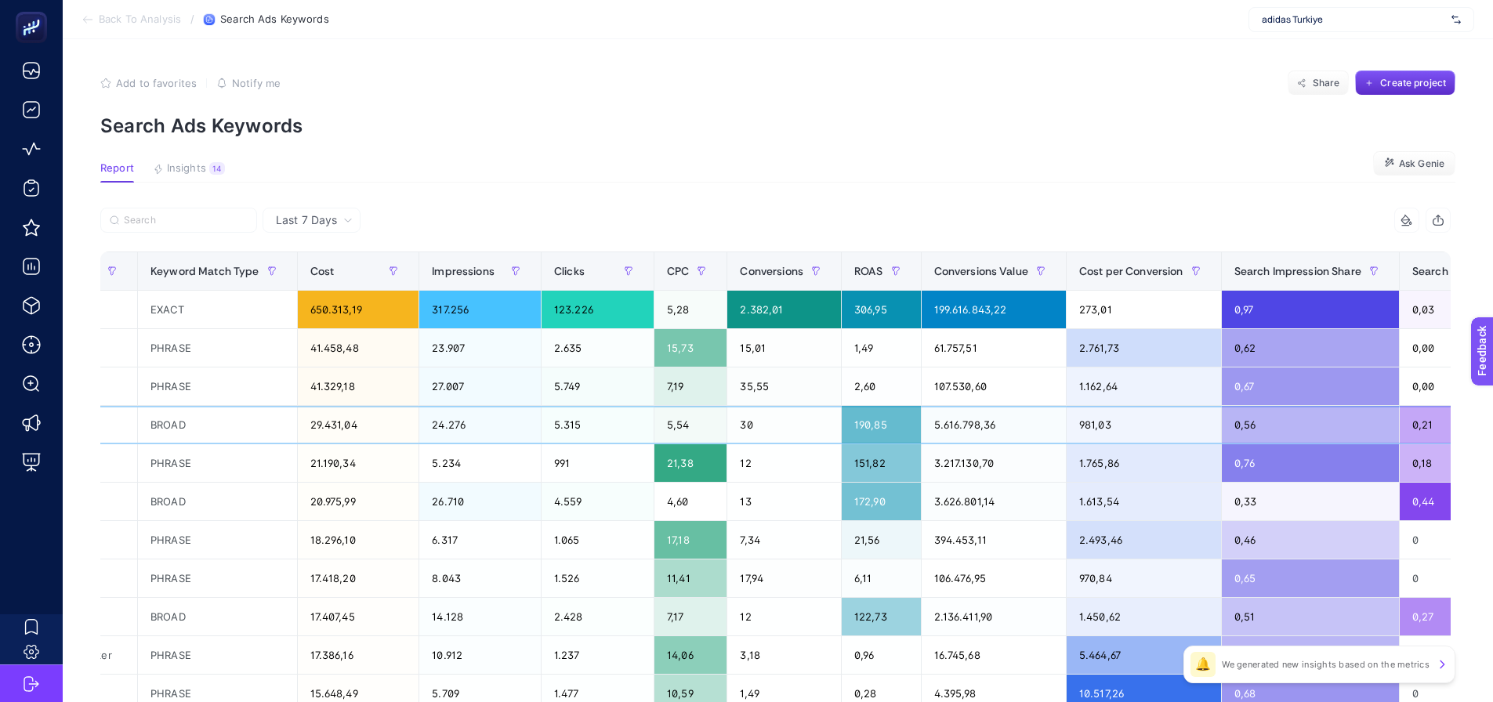
scroll to position [0, 1081]
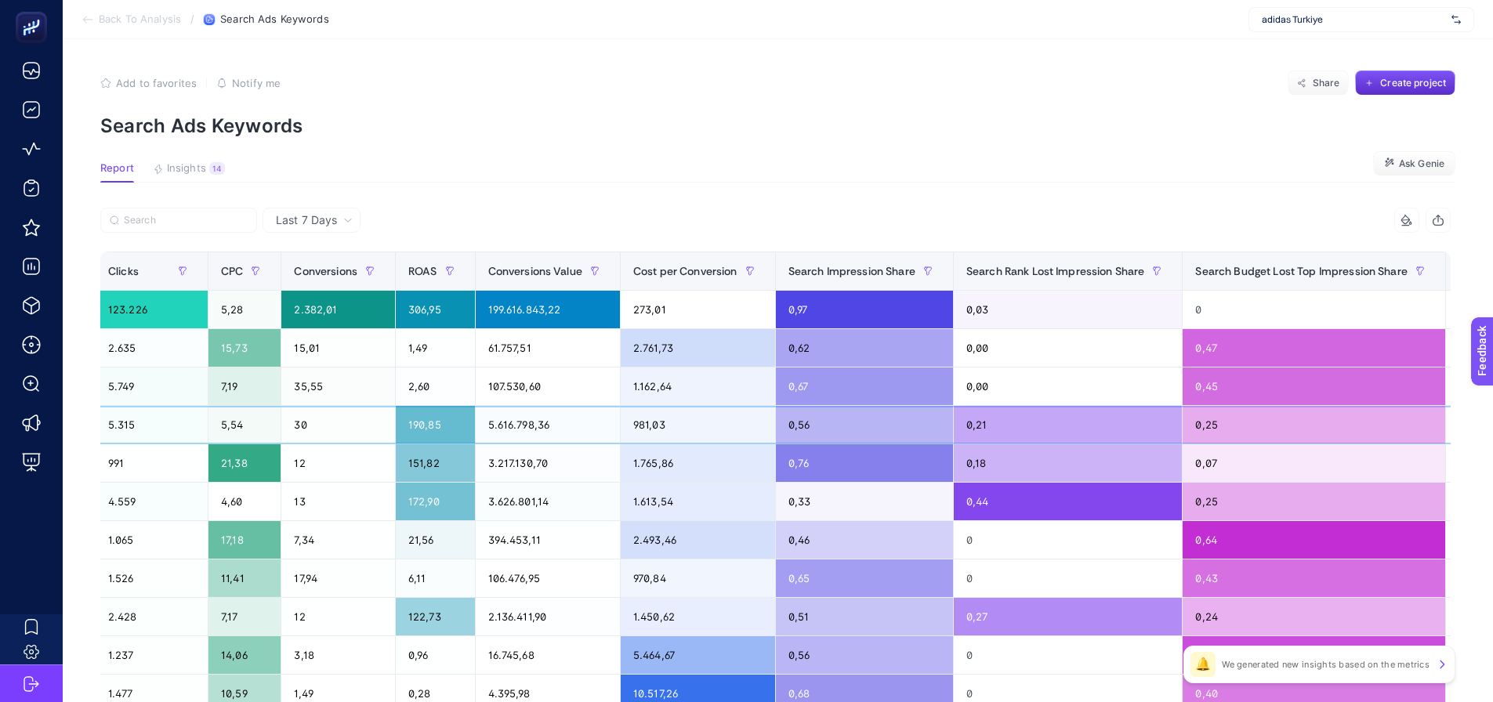
drag, startPoint x: 857, startPoint y: 421, endPoint x: 1027, endPoint y: 418, distance: 169.3
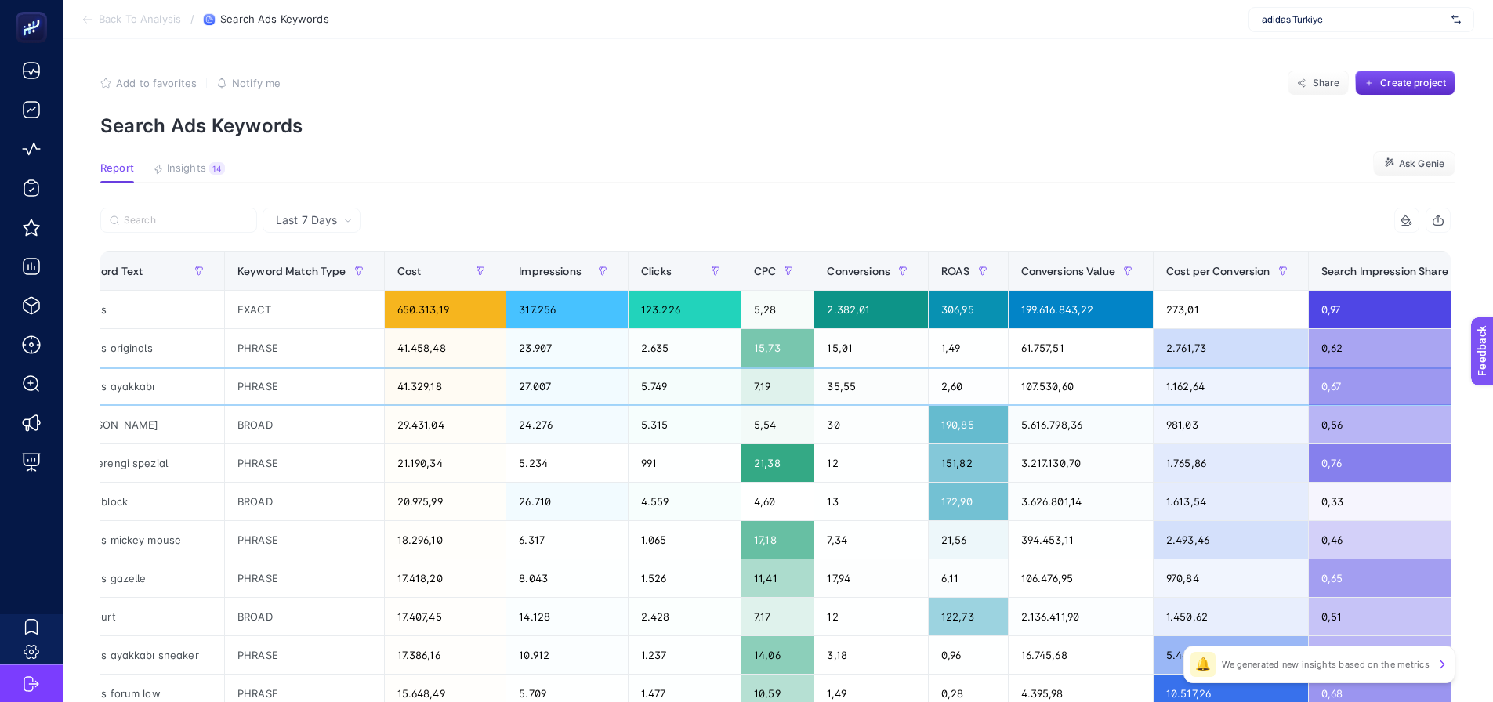
scroll to position [0, 0]
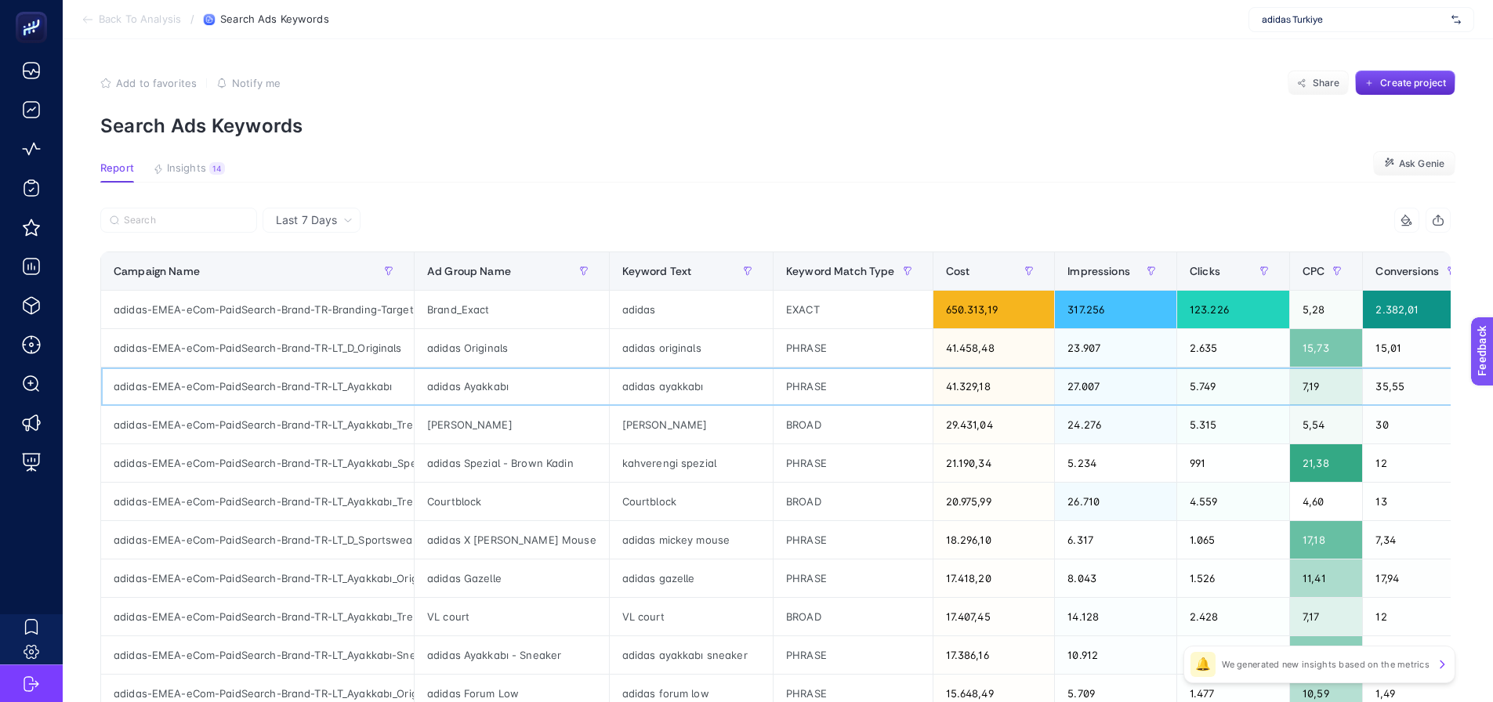
drag, startPoint x: 991, startPoint y: 404, endPoint x: 781, endPoint y: 407, distance: 210.0
click at [791, 317] on div "EXACT" at bounding box center [852, 310] width 159 height 38
click at [794, 207] on article "Add to favorites false Notify me Share Create project Search Ads Keywords Repor…" at bounding box center [778, 651] width 1430 height 1225
click at [804, 310] on div "EXACT" at bounding box center [852, 310] width 159 height 38
click at [806, 347] on div "PHRASE" at bounding box center [852, 348] width 159 height 38
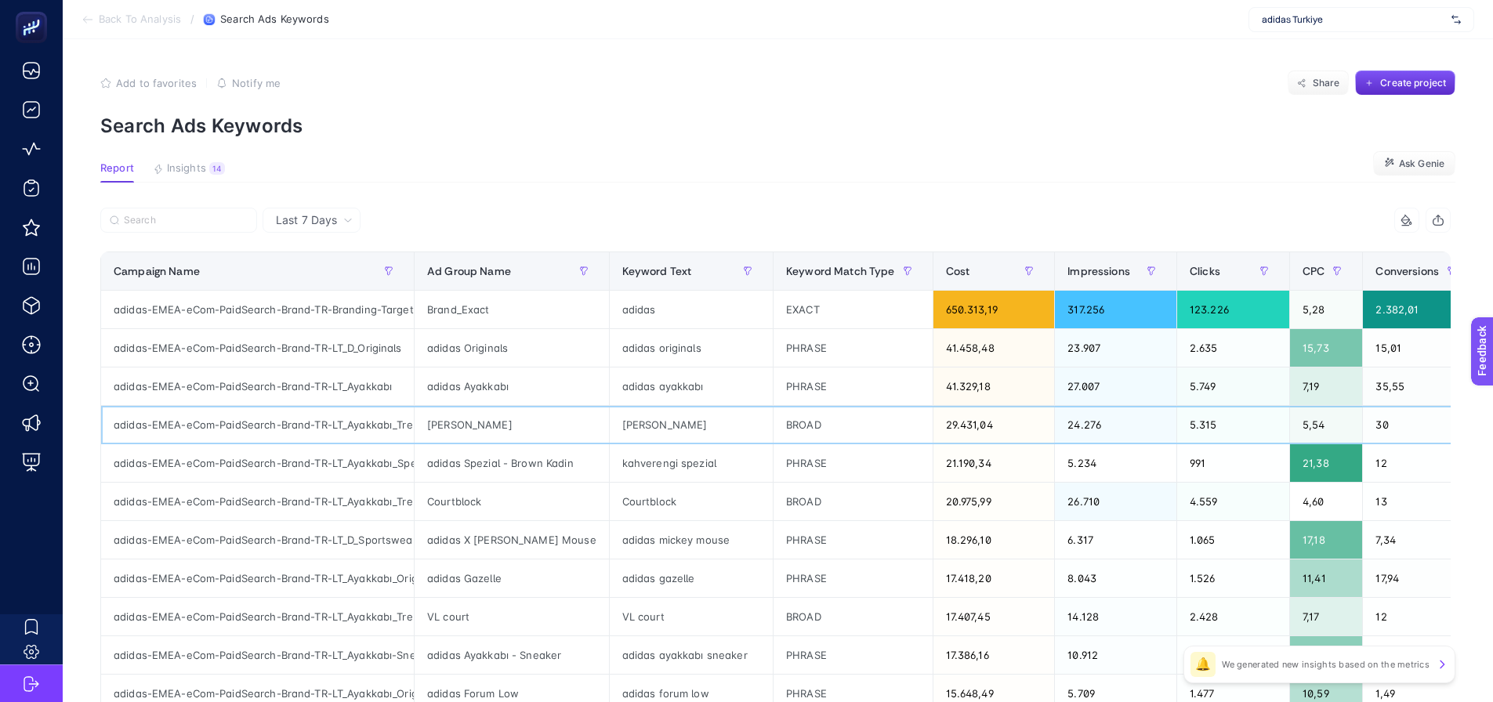
click at [809, 406] on td "BROAD" at bounding box center [853, 425] width 160 height 38
click at [810, 483] on td "BROAD" at bounding box center [853, 502] width 160 height 38
drag, startPoint x: 813, startPoint y: 520, endPoint x: 820, endPoint y: 581, distance: 60.8
click at [813, 521] on td "PHRASE" at bounding box center [853, 540] width 160 height 38
click at [821, 587] on div "PHRASE" at bounding box center [852, 579] width 159 height 38
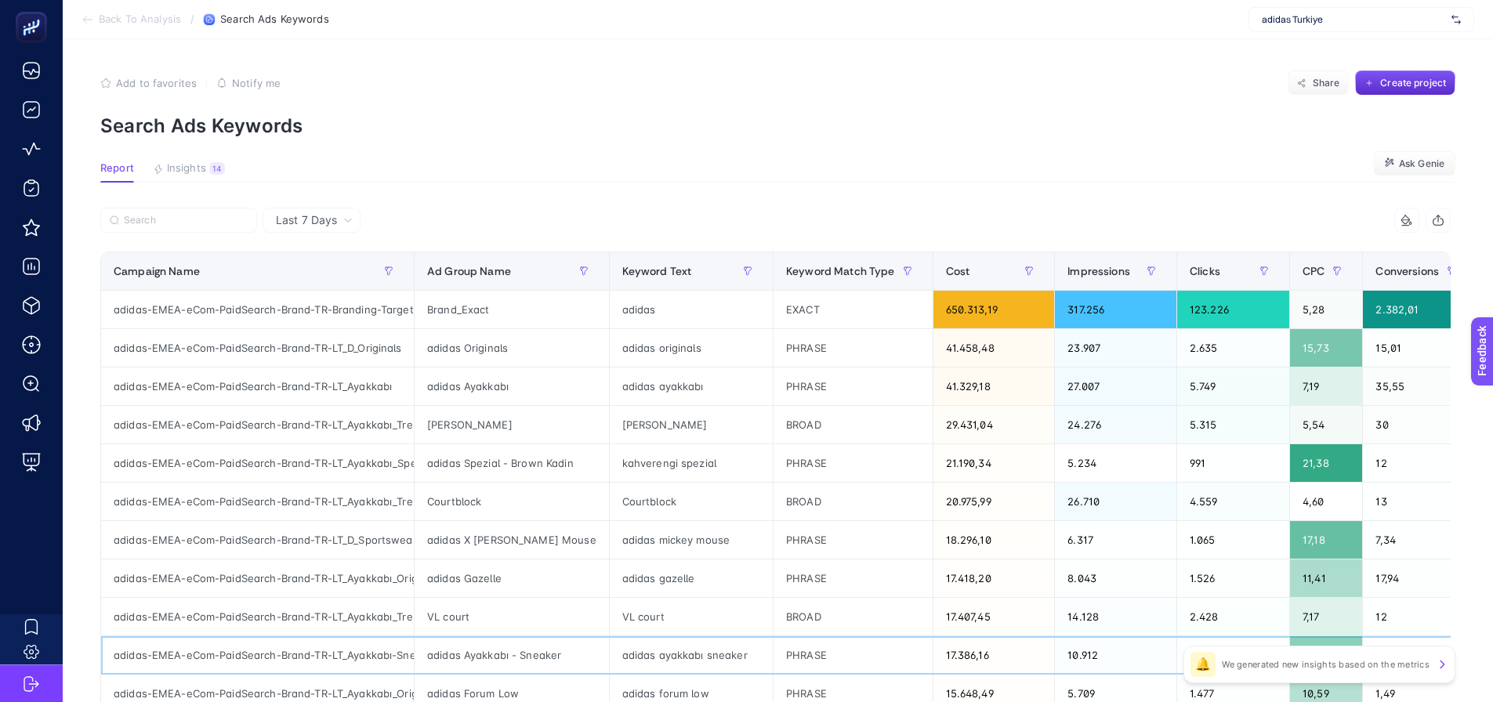
click at [825, 643] on div "PHRASE" at bounding box center [852, 655] width 159 height 38
drag, startPoint x: 607, startPoint y: 310, endPoint x: 647, endPoint y: 308, distance: 40.0
click at [647, 308] on div "adidas" at bounding box center [691, 310] width 163 height 38
drag, startPoint x: 923, startPoint y: 311, endPoint x: 969, endPoint y: 304, distance: 46.8
click at [969, 304] on div "650.313,19" at bounding box center [993, 310] width 121 height 38
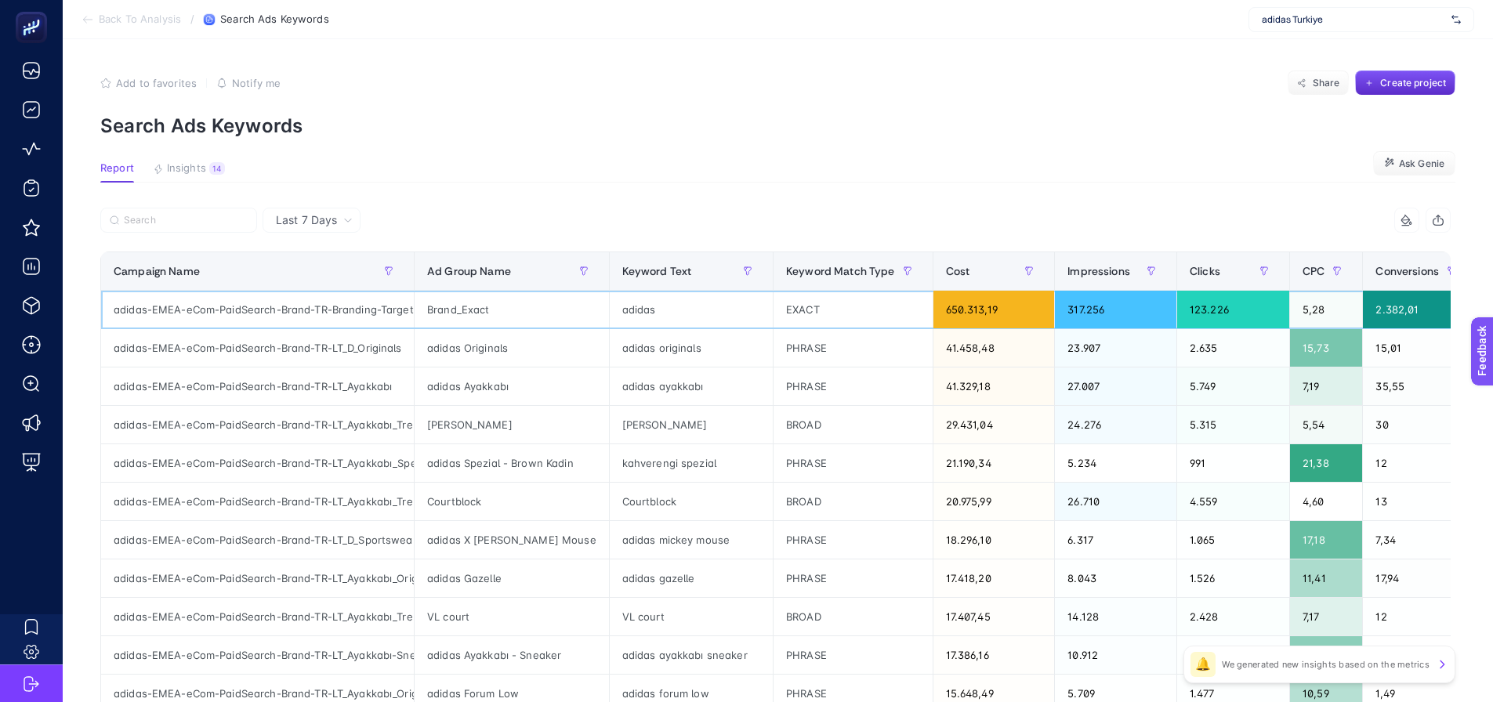
click at [630, 314] on div "adidas" at bounding box center [691, 310] width 163 height 38
click at [631, 313] on div "adidas" at bounding box center [691, 310] width 163 height 38
click at [633, 312] on div "adidas" at bounding box center [691, 310] width 163 height 38
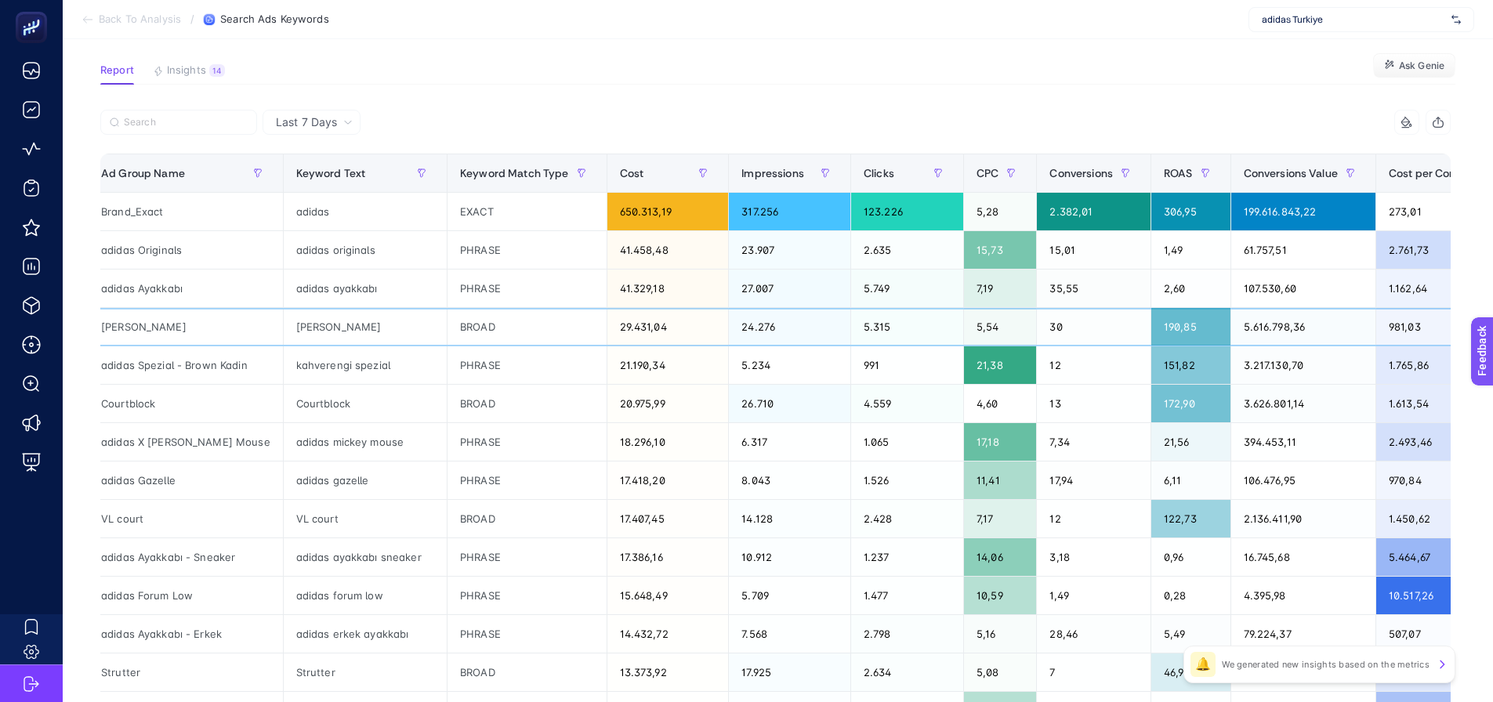
scroll to position [0, 1081]
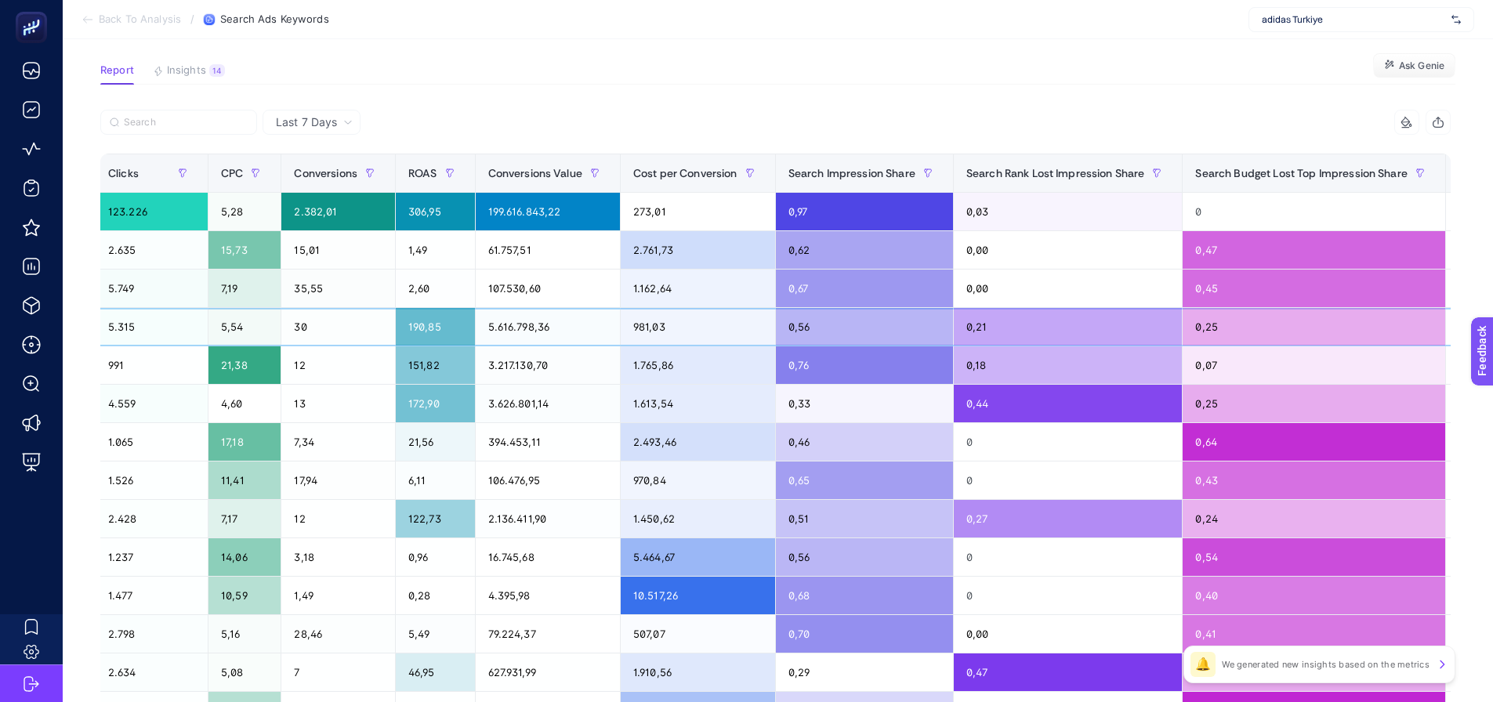
drag, startPoint x: 1114, startPoint y: 323, endPoint x: 1272, endPoint y: 341, distance: 159.3
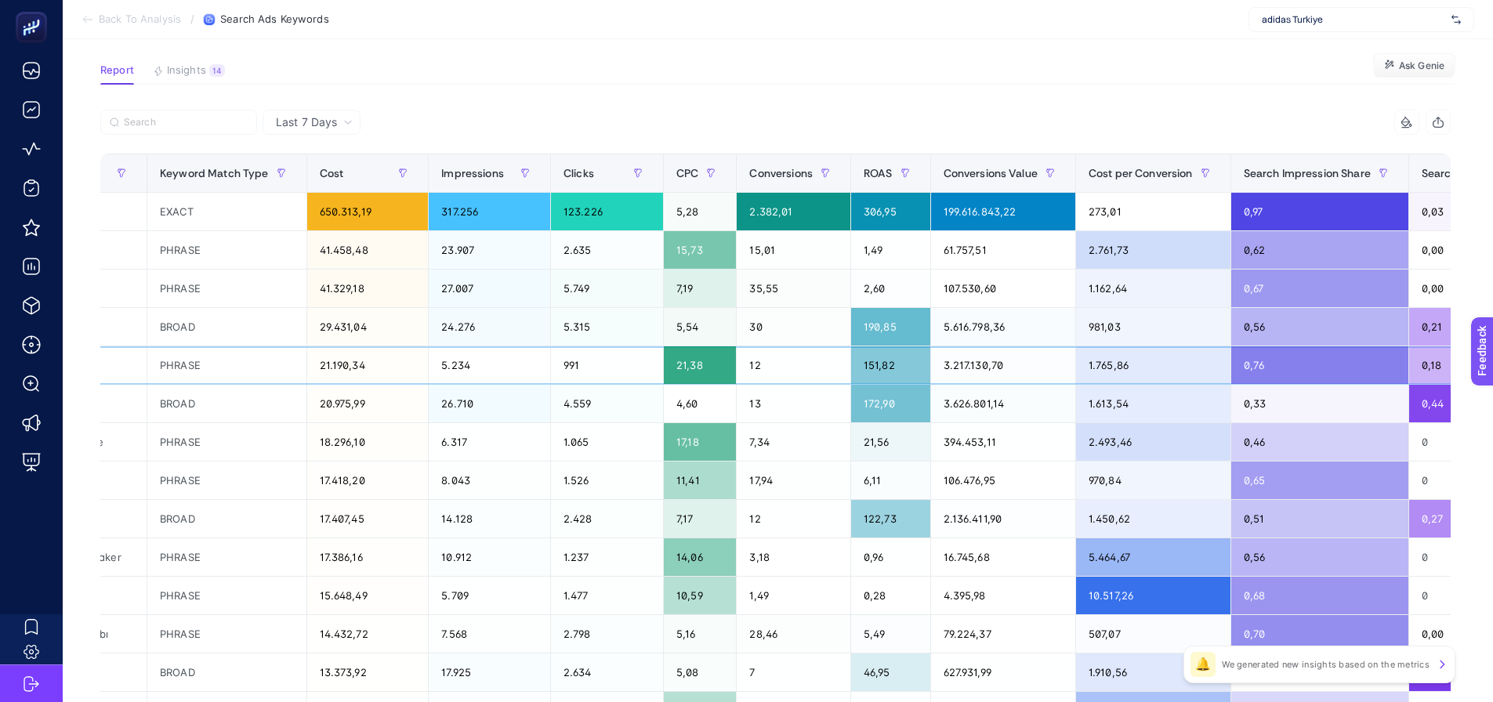
scroll to position [0, 0]
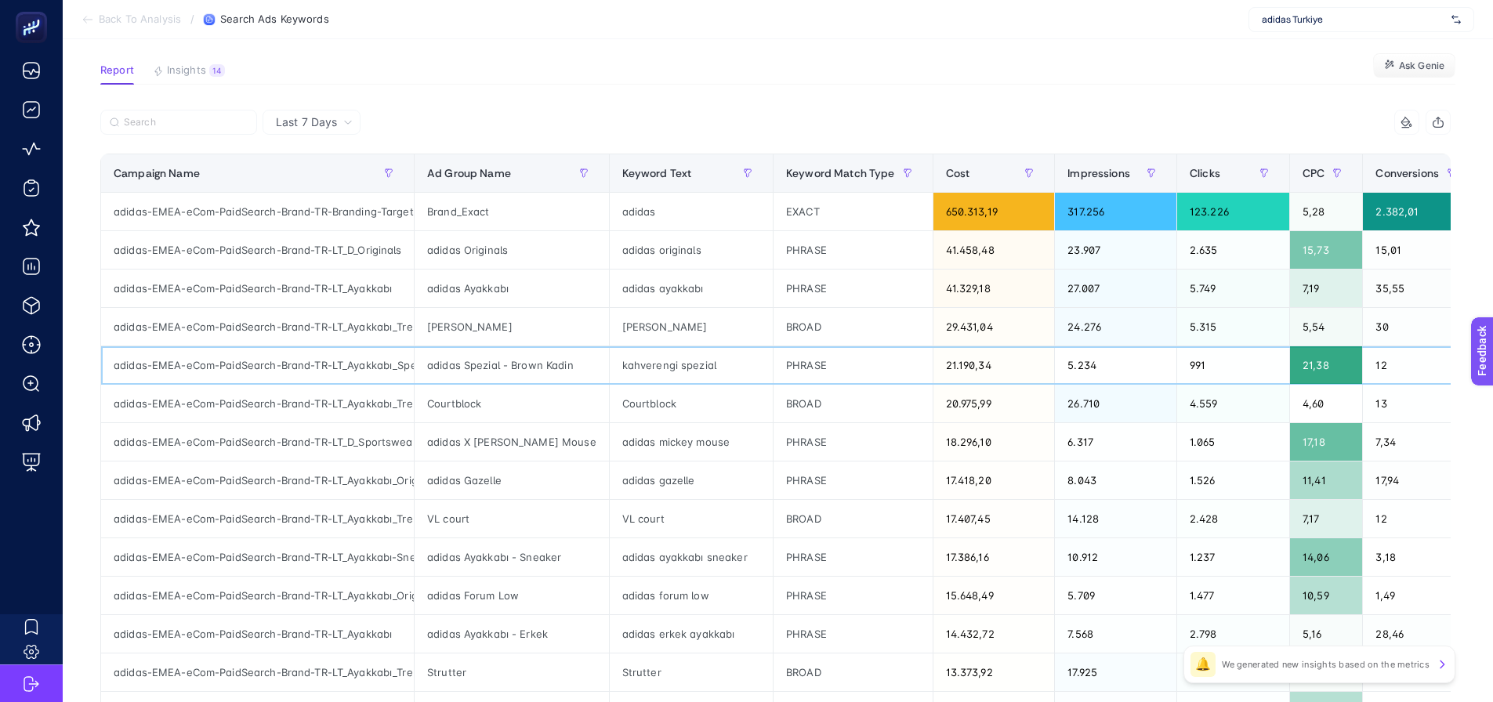
drag, startPoint x: 1216, startPoint y: 357, endPoint x: 936, endPoint y: 390, distance: 281.7
click at [1038, 68] on section "Report Insights 14 We generated new insights based on the metrics Ask Genie" at bounding box center [777, 74] width 1355 height 20
click at [868, 69] on section "Report Insights 14 We generated new insights based on the metrics Ask Genie" at bounding box center [777, 74] width 1355 height 20
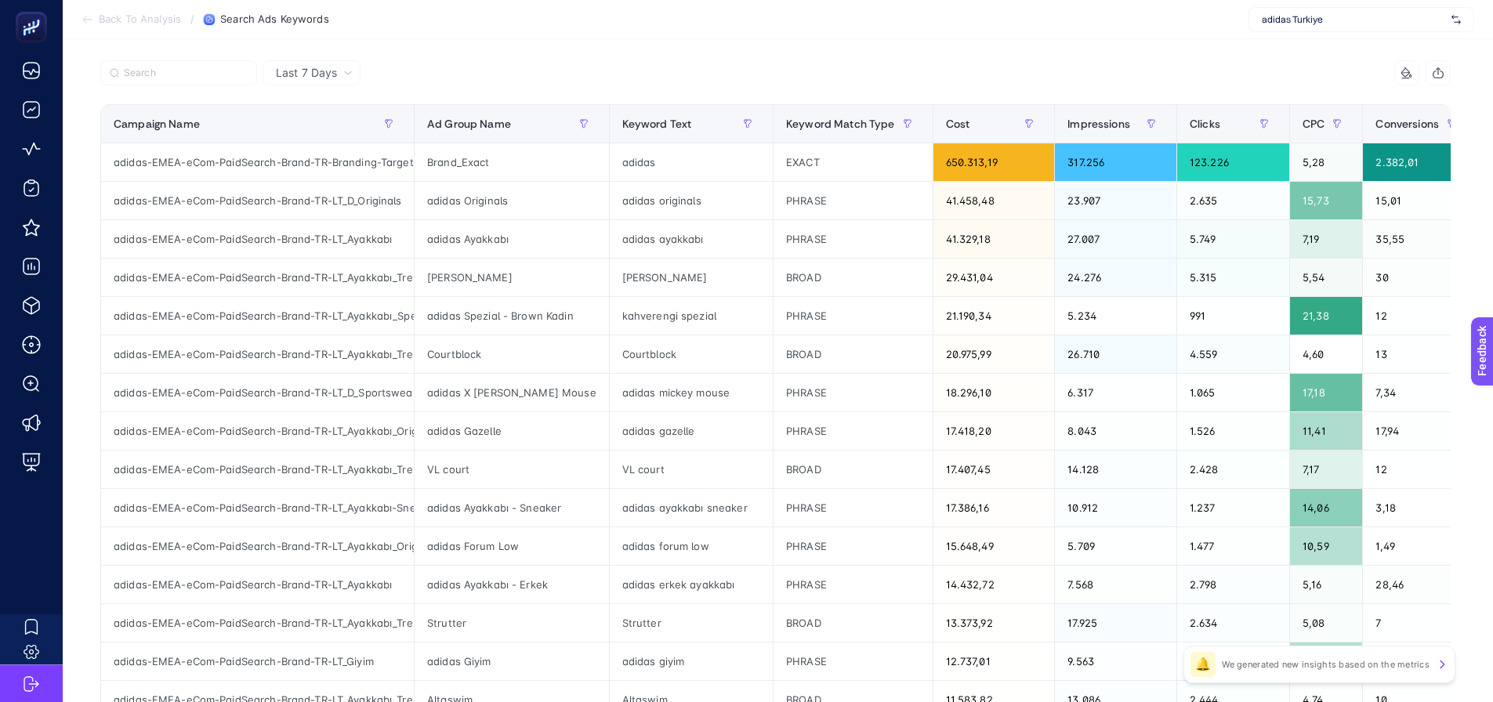
scroll to position [255, 0]
